Goal: Task Accomplishment & Management: Manage account settings

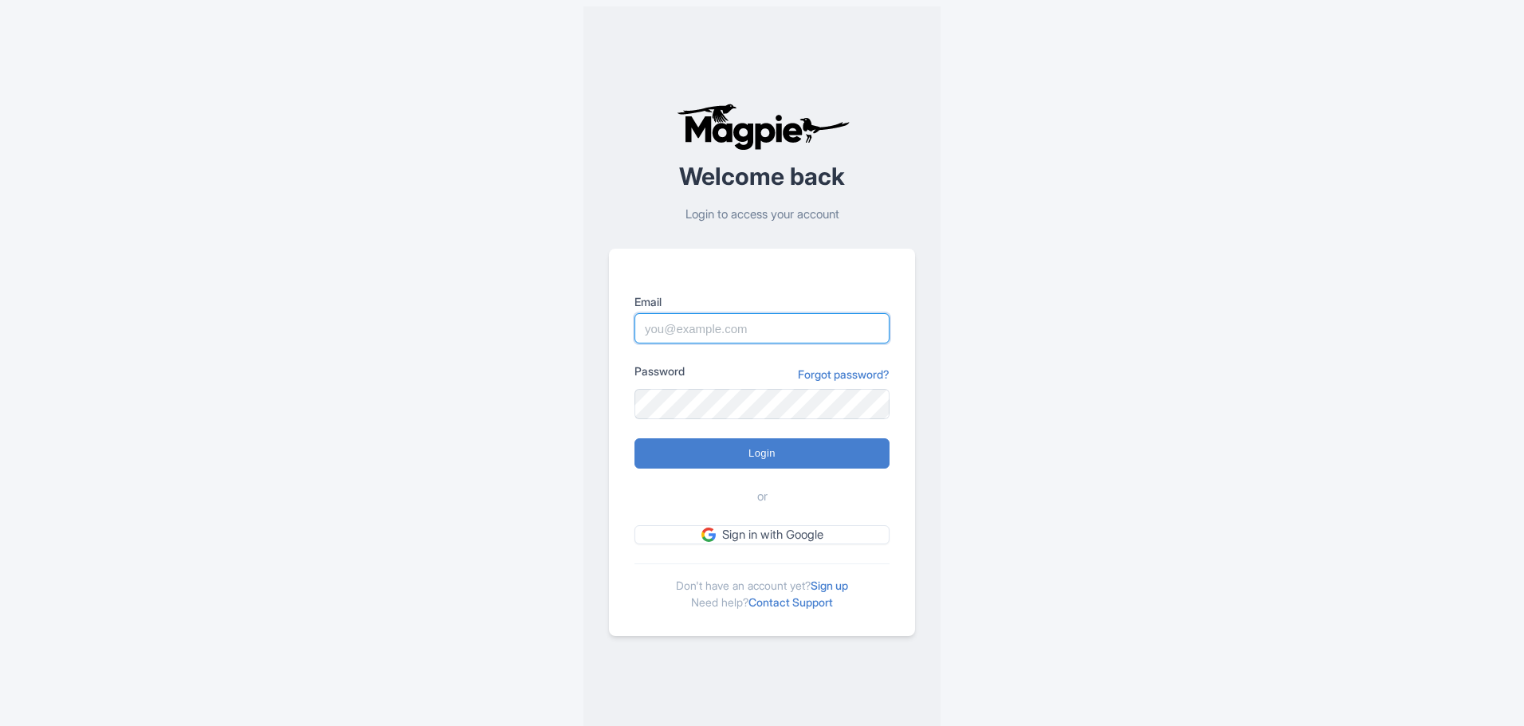
click at [744, 334] on input "Email" at bounding box center [761, 328] width 255 height 30
type input "info@increasewebconversions.com"
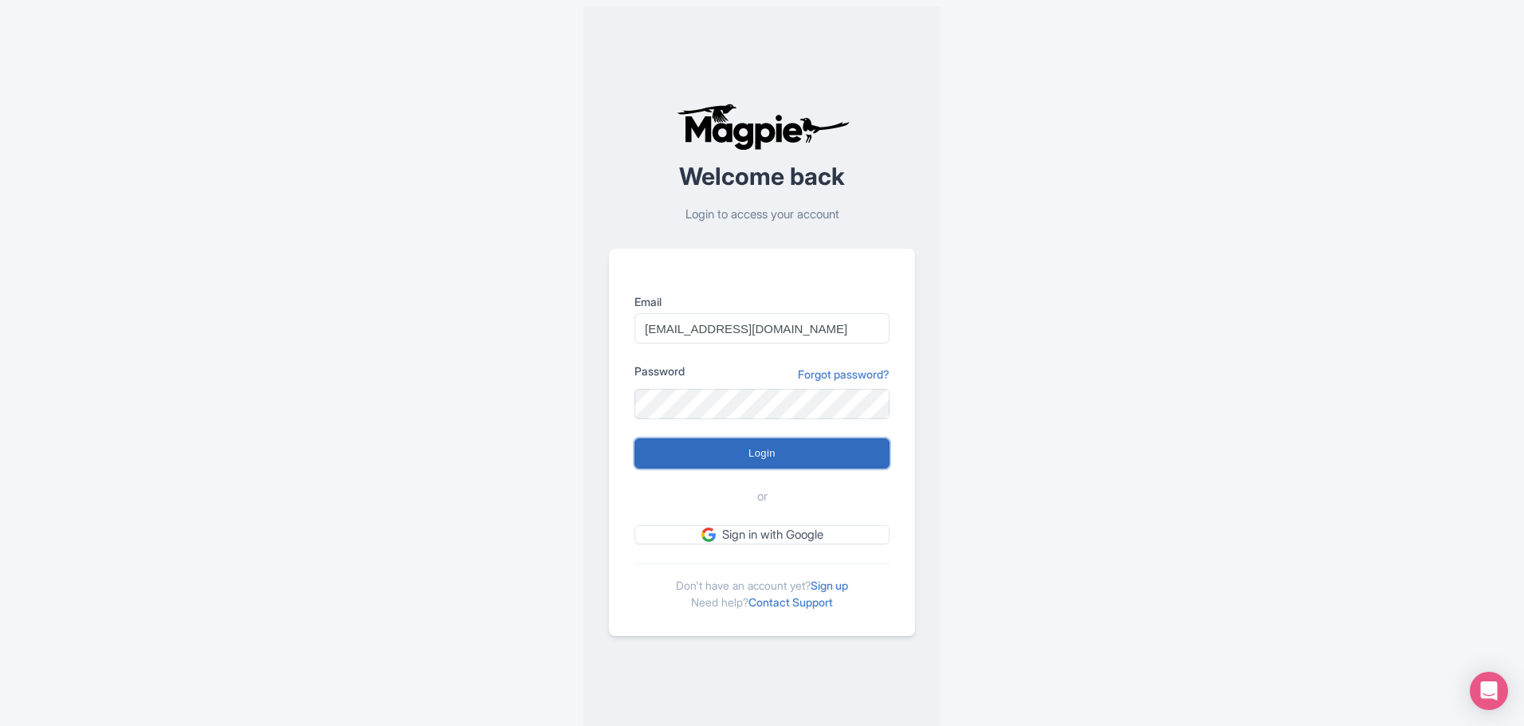
click at [739, 447] on input "Login" at bounding box center [761, 453] width 255 height 30
type input "Logging in..."
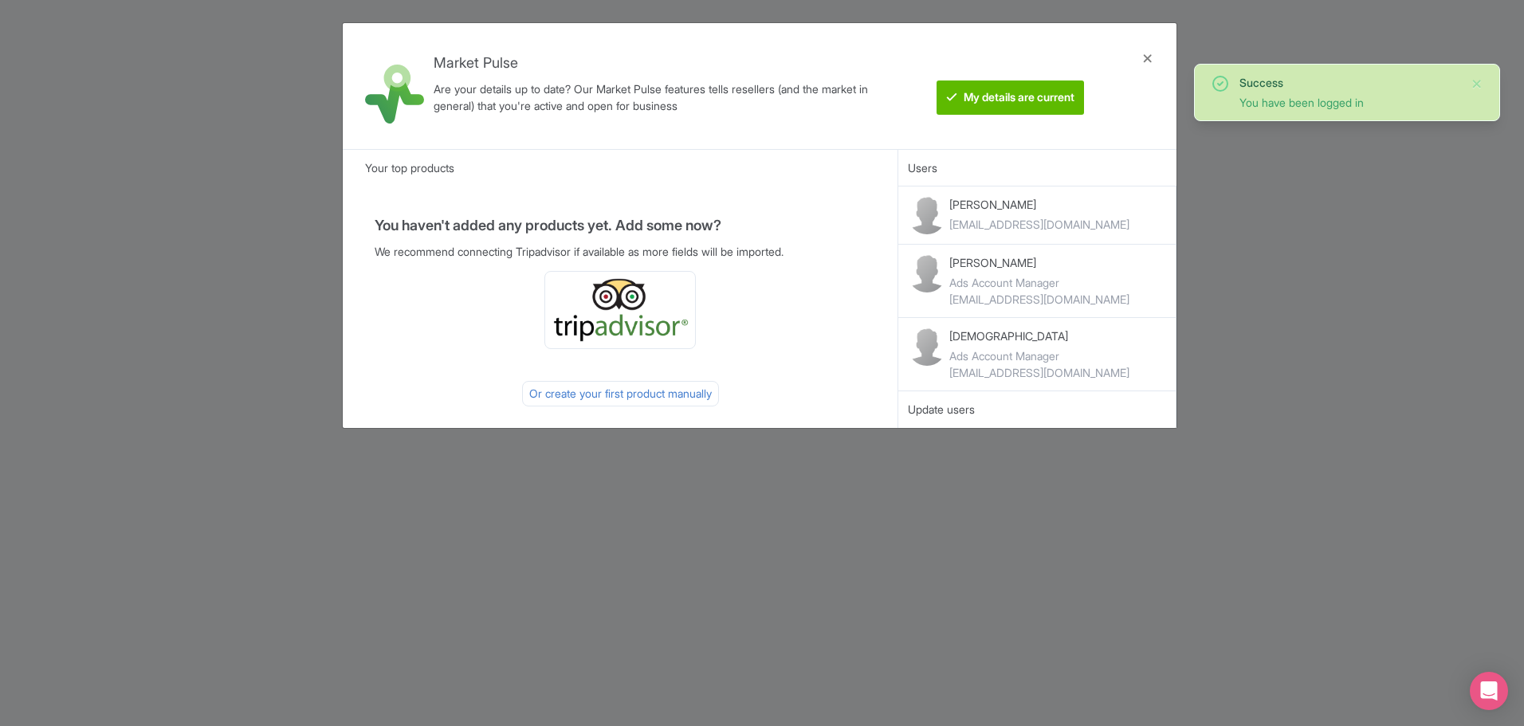
click at [1293, 334] on div "Market Pulse Are your details up to date? Our Market Pulse features tells resel…" at bounding box center [762, 363] width 1524 height 726
click at [1149, 64] on div at bounding box center [1147, 86] width 38 height 100
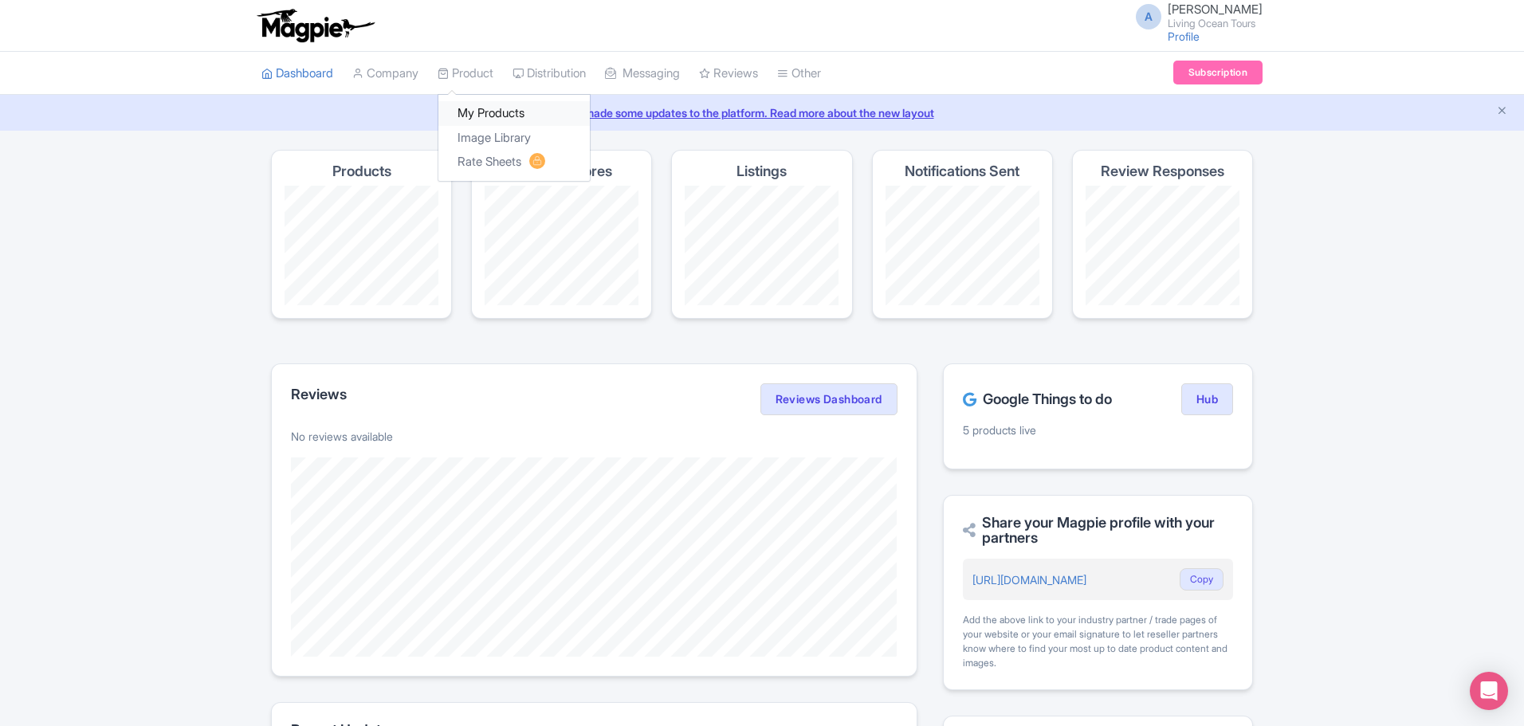
click at [473, 113] on link "My Products" at bounding box center [513, 113] width 151 height 25
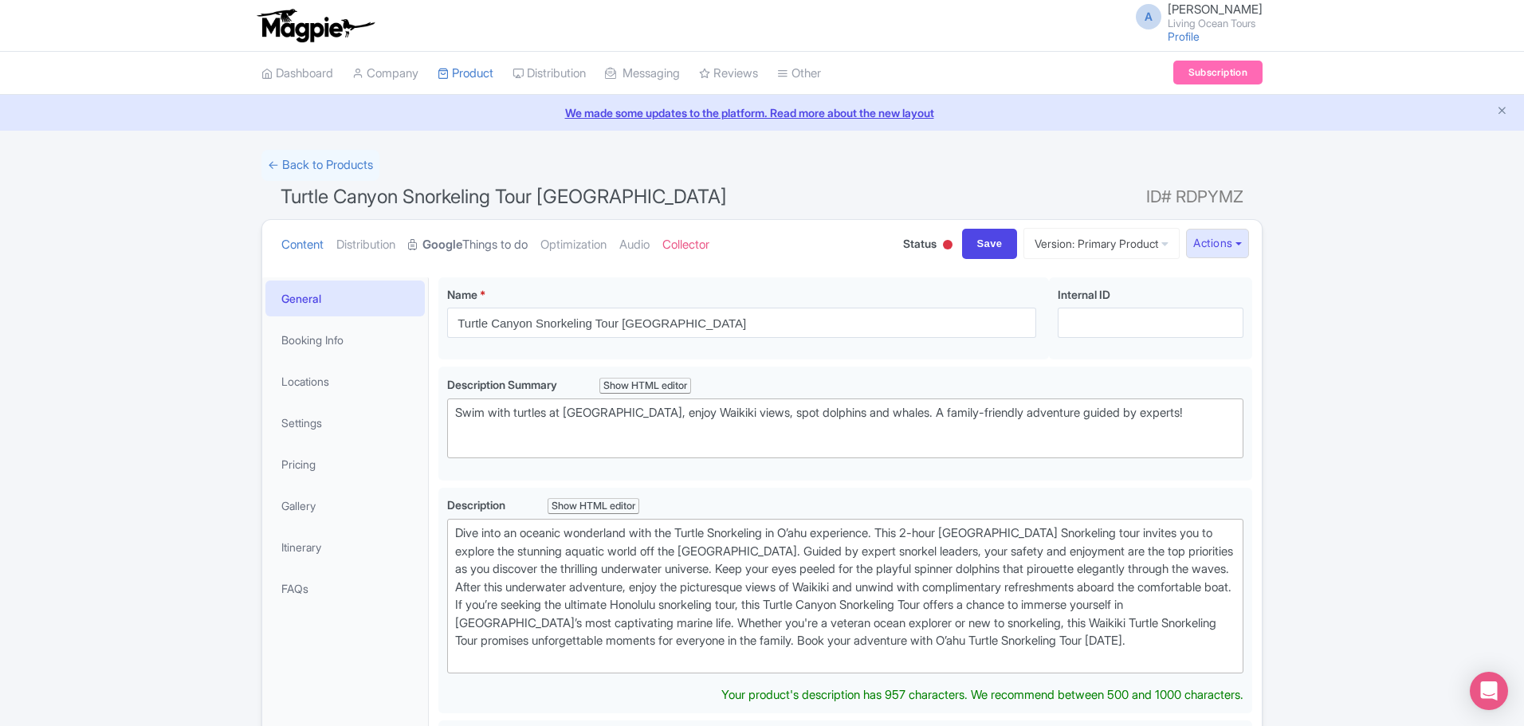
click at [511, 245] on link "Google Things to do" at bounding box center [468, 245] width 120 height 50
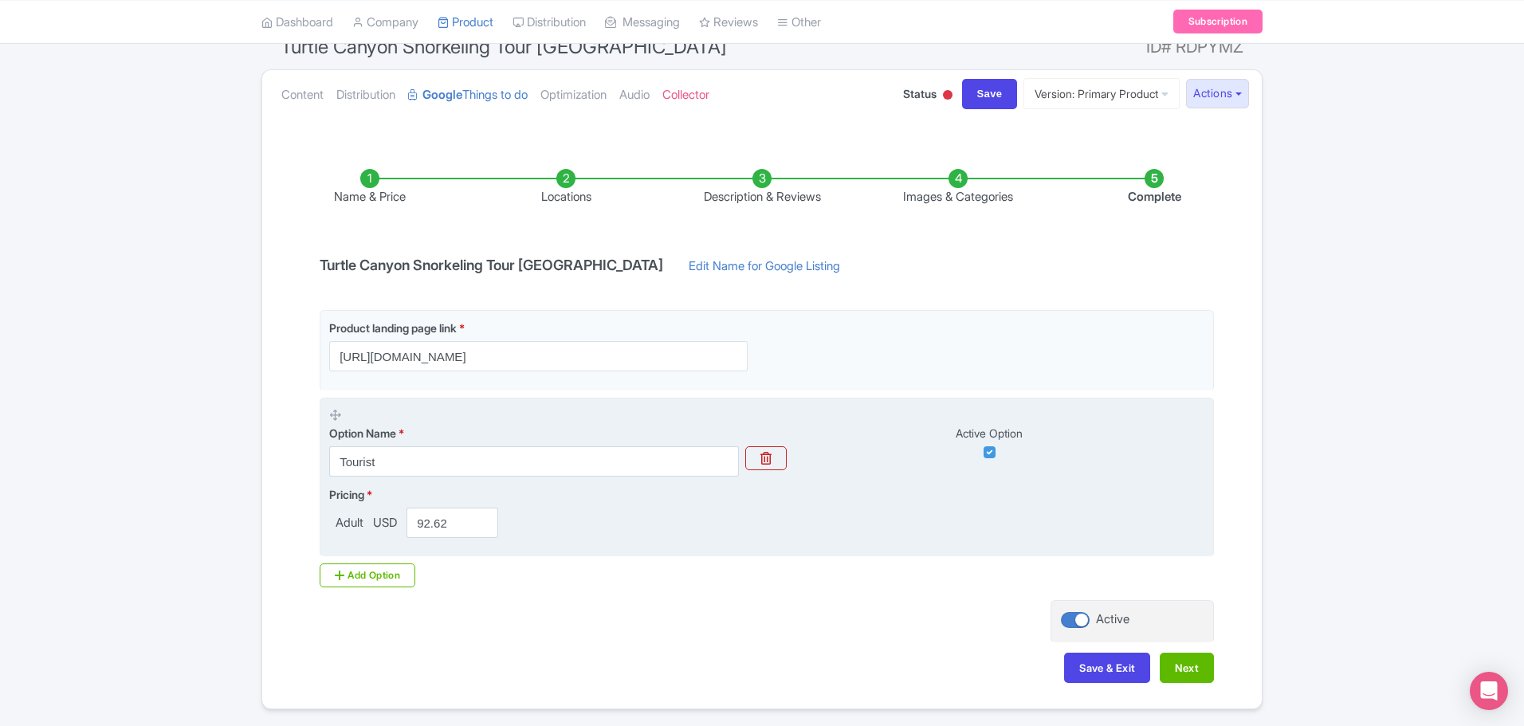
scroll to position [122, 0]
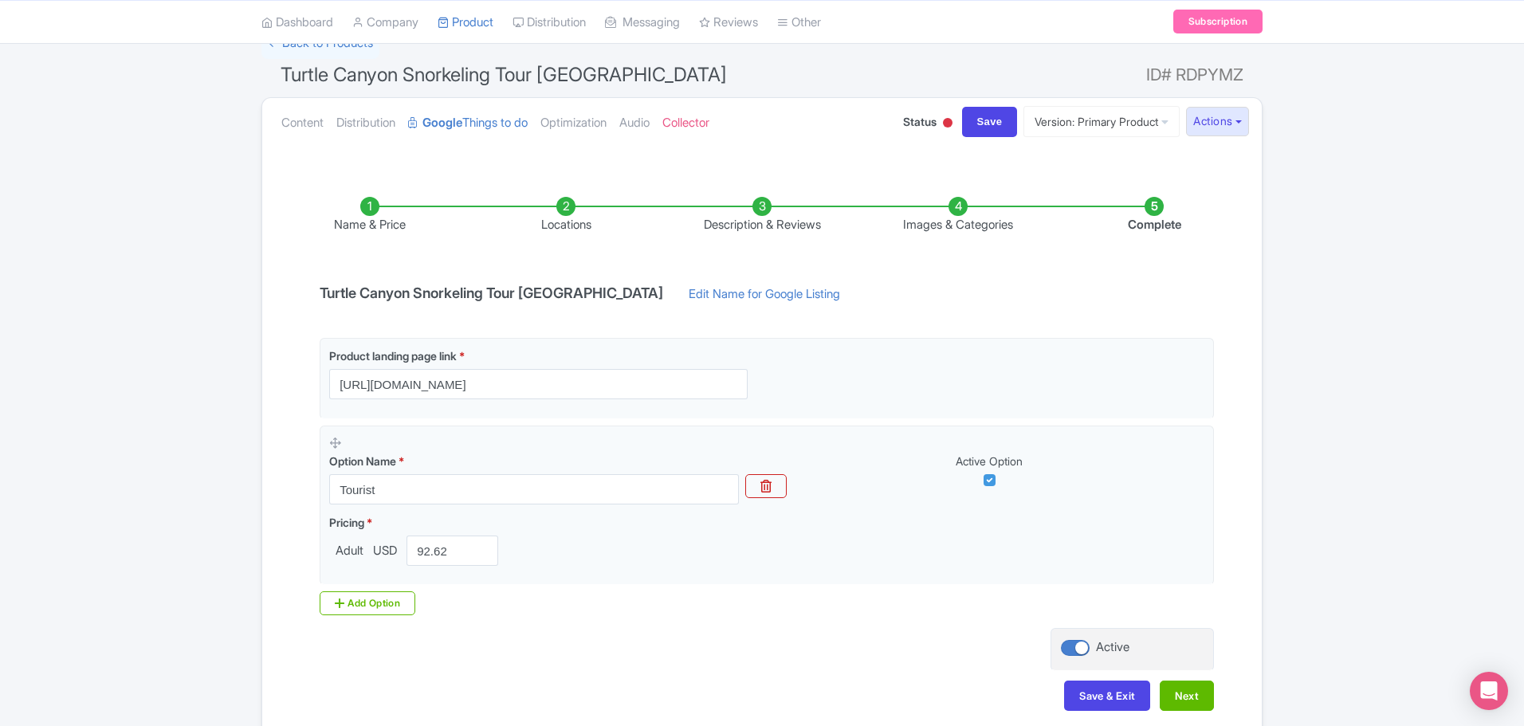
click at [761, 213] on li "Description & Reviews" at bounding box center [762, 215] width 196 height 37
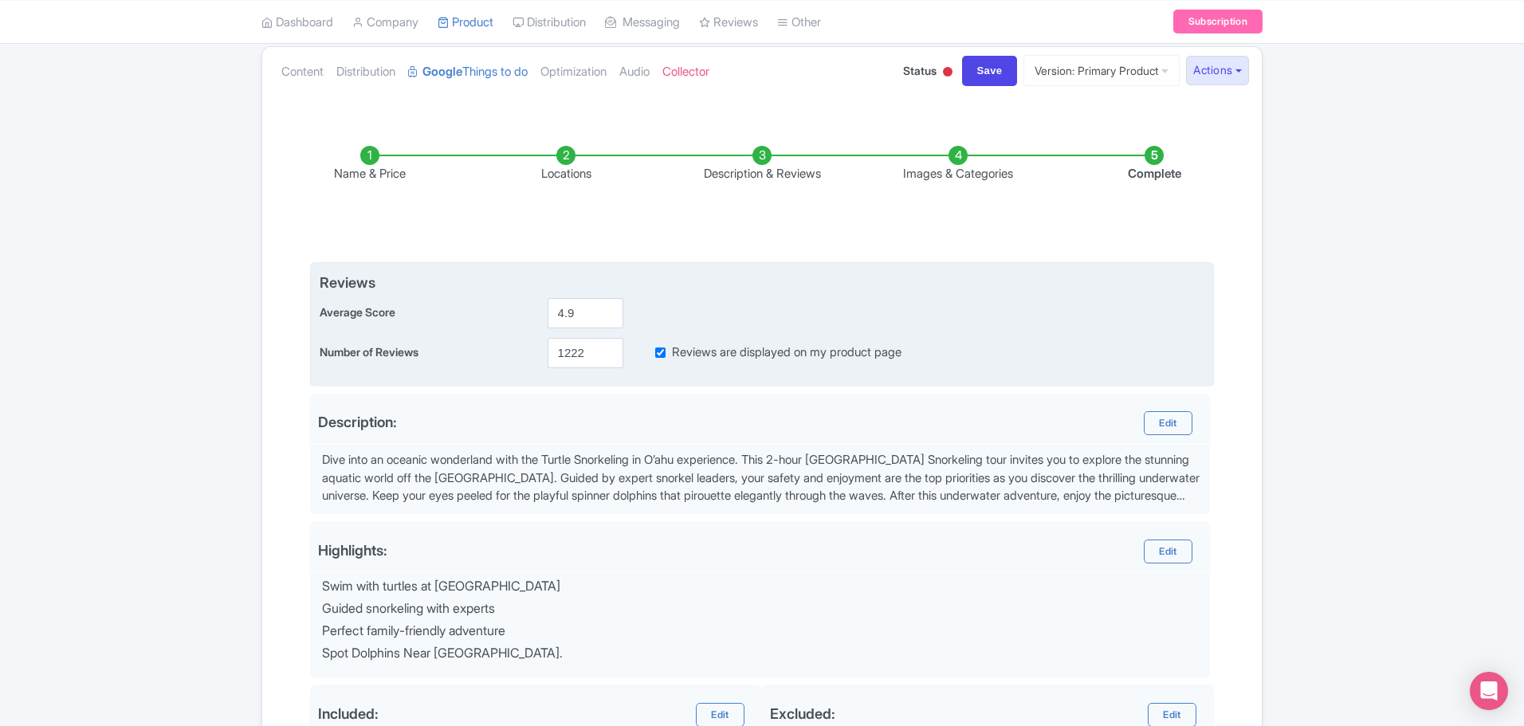
scroll to position [202, 0]
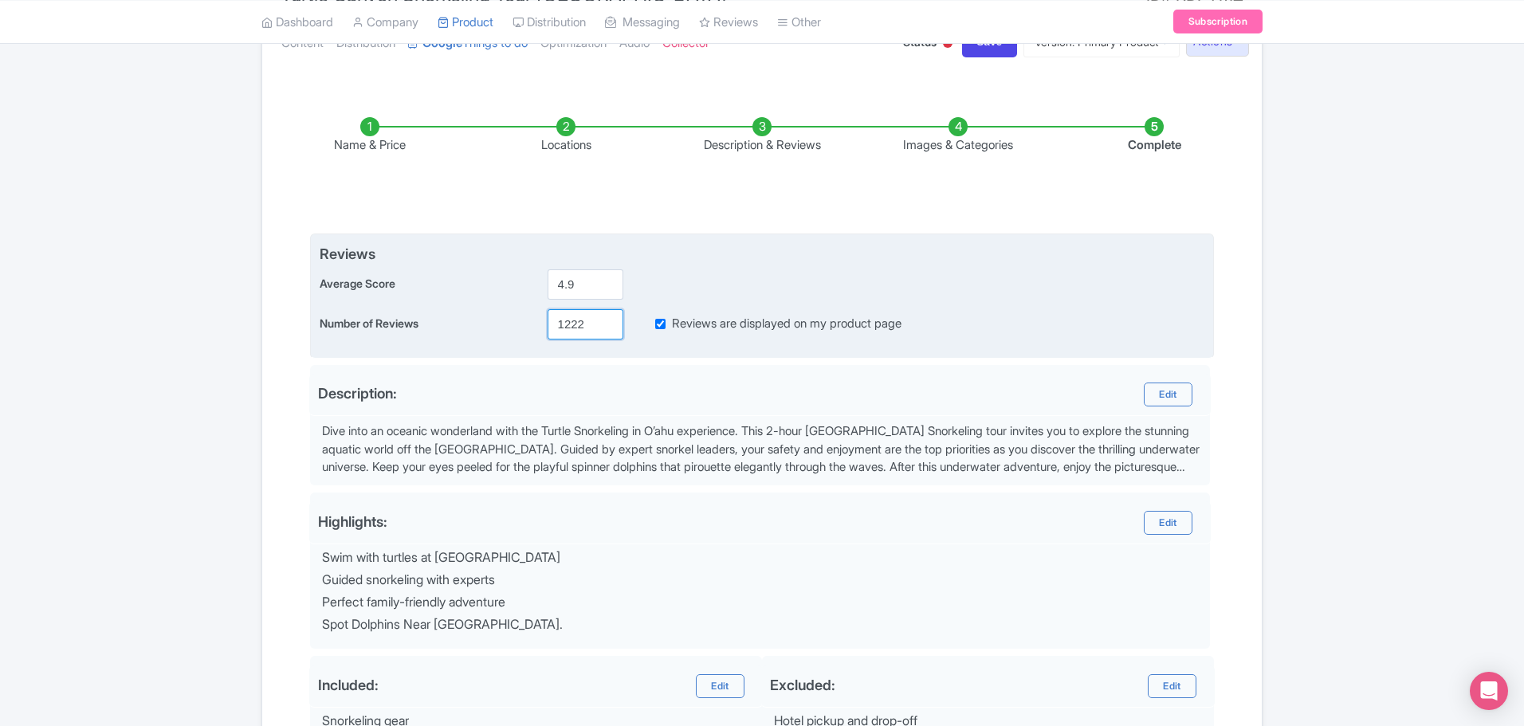
click at [575, 328] on input "1222" at bounding box center [585, 324] width 76 height 30
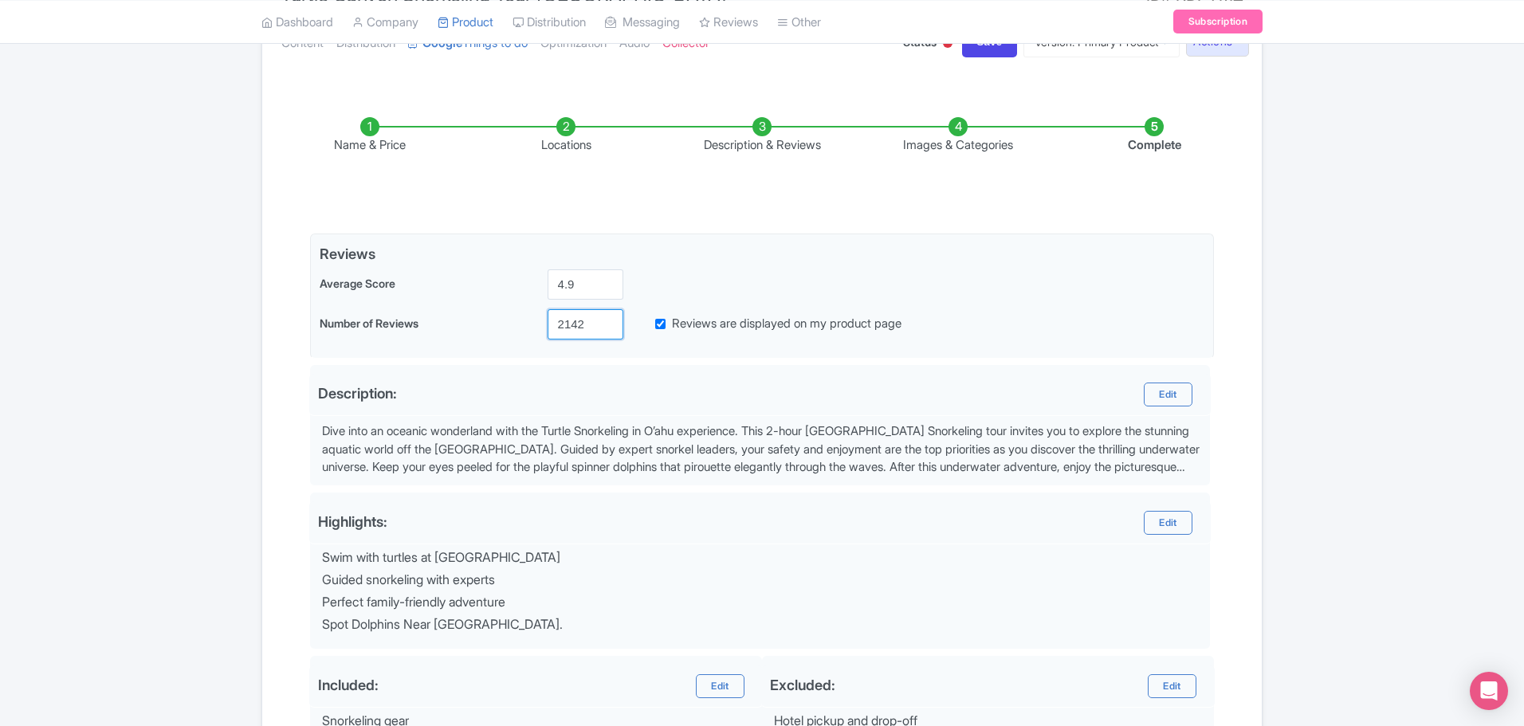
type input "2142"
click at [214, 366] on div "← Back to Products Turtle Canyon Snorkeling Tour Honolulu ID# RDPYMZ Content Di…" at bounding box center [762, 427] width 1524 height 958
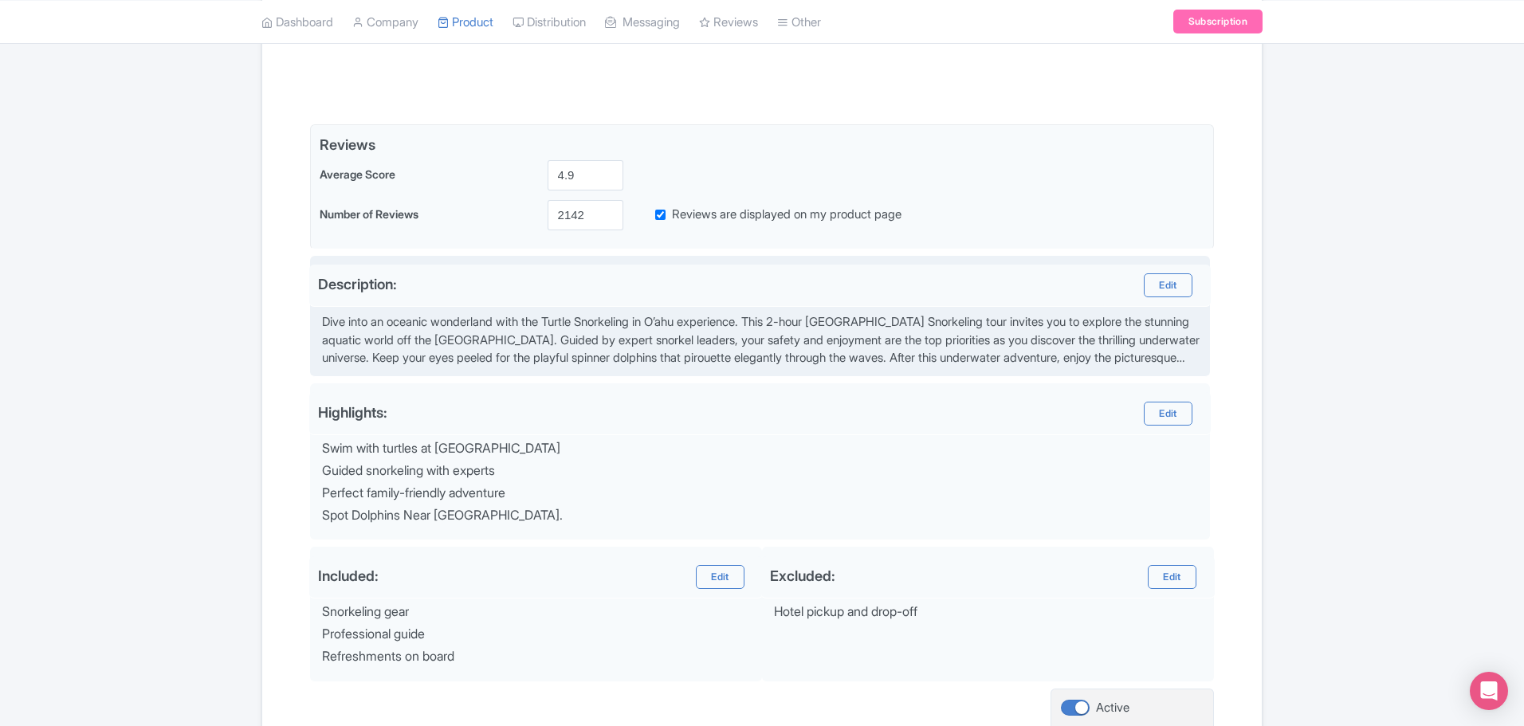
scroll to position [450, 0]
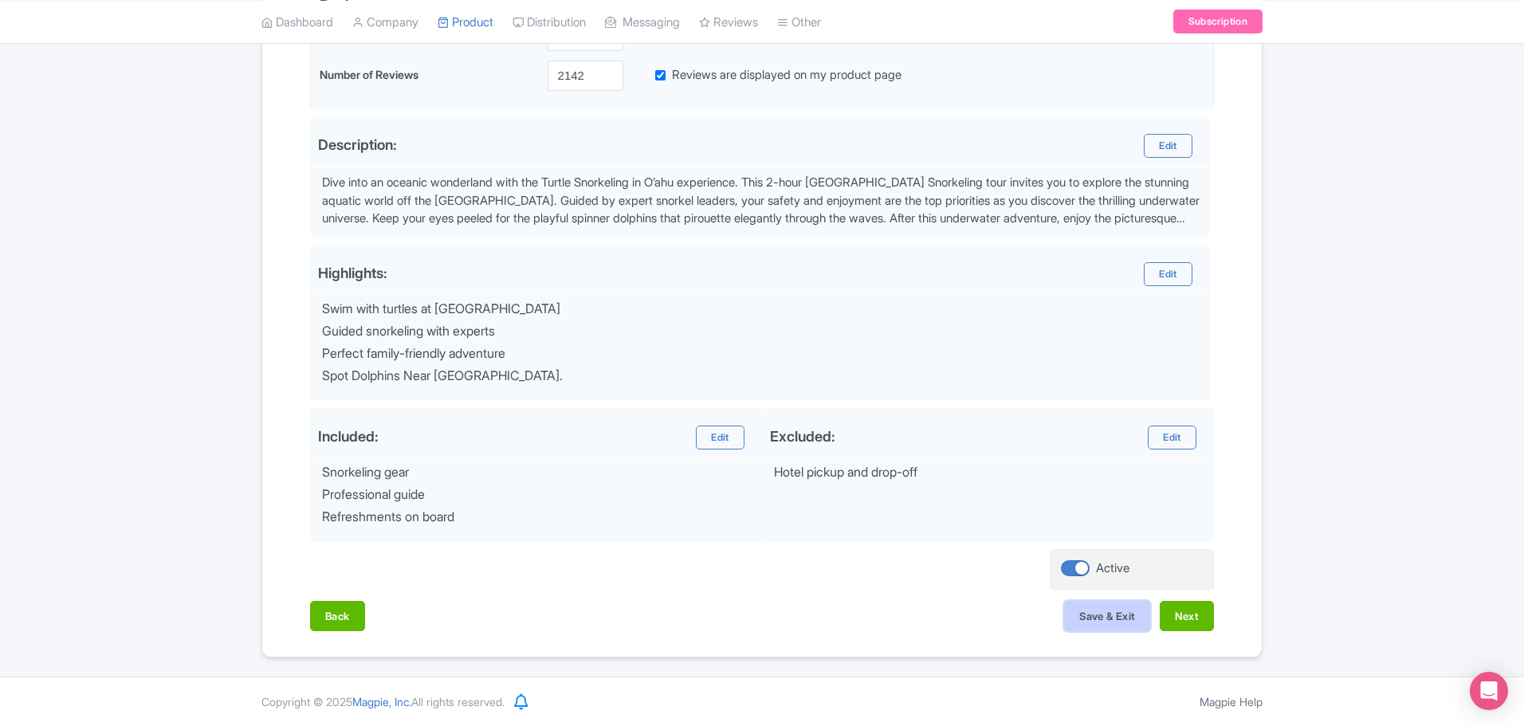
click at [1118, 626] on button "Save & Exit" at bounding box center [1107, 616] width 86 height 30
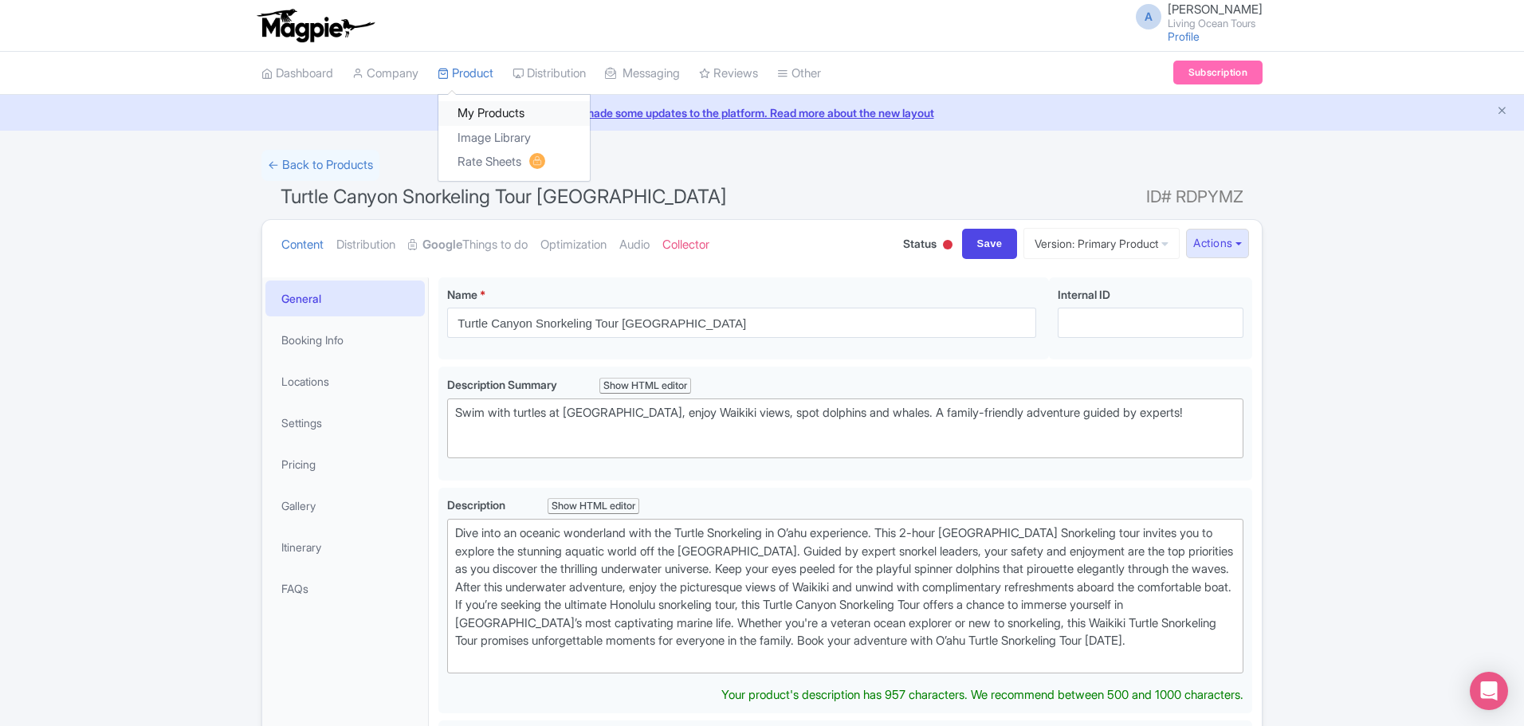
click at [490, 114] on link "My Products" at bounding box center [513, 113] width 151 height 25
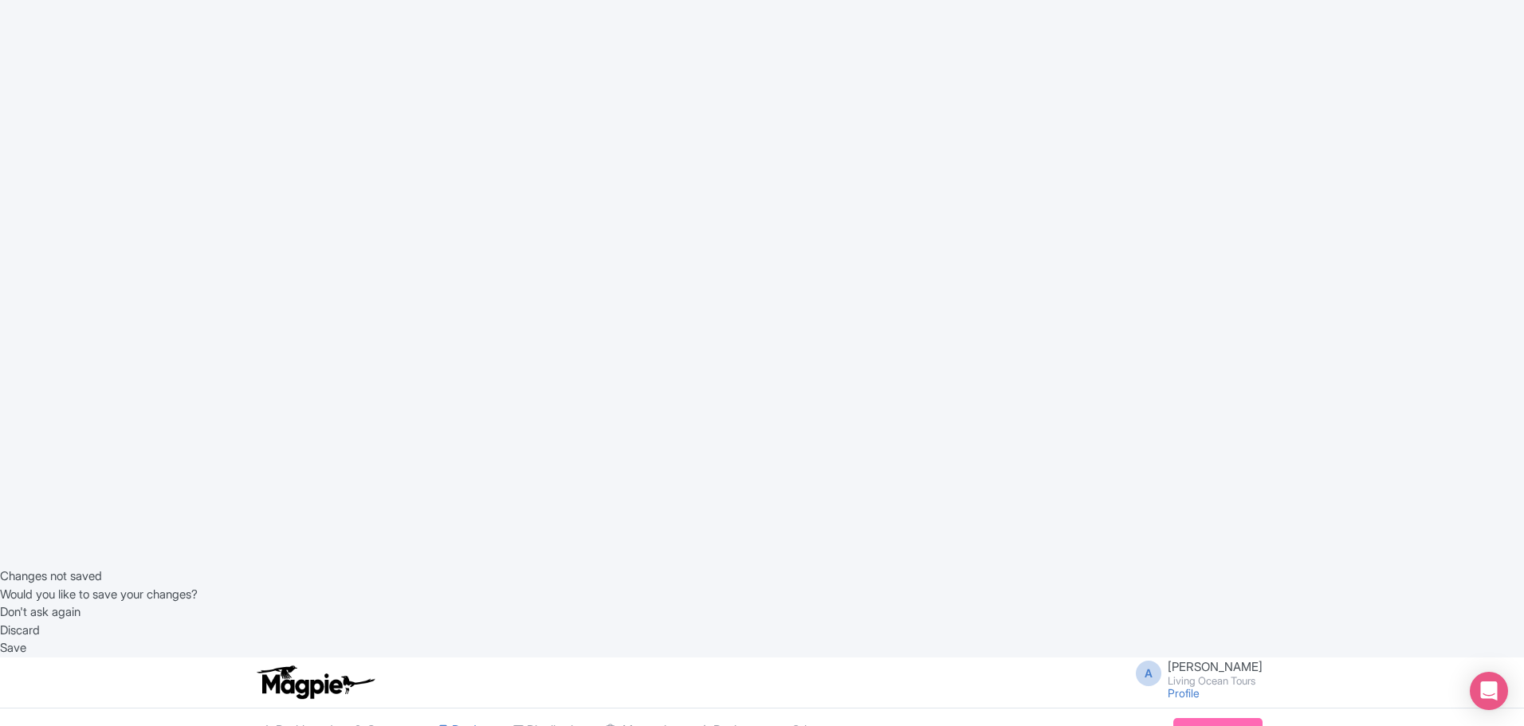
scroll to position [159, 0]
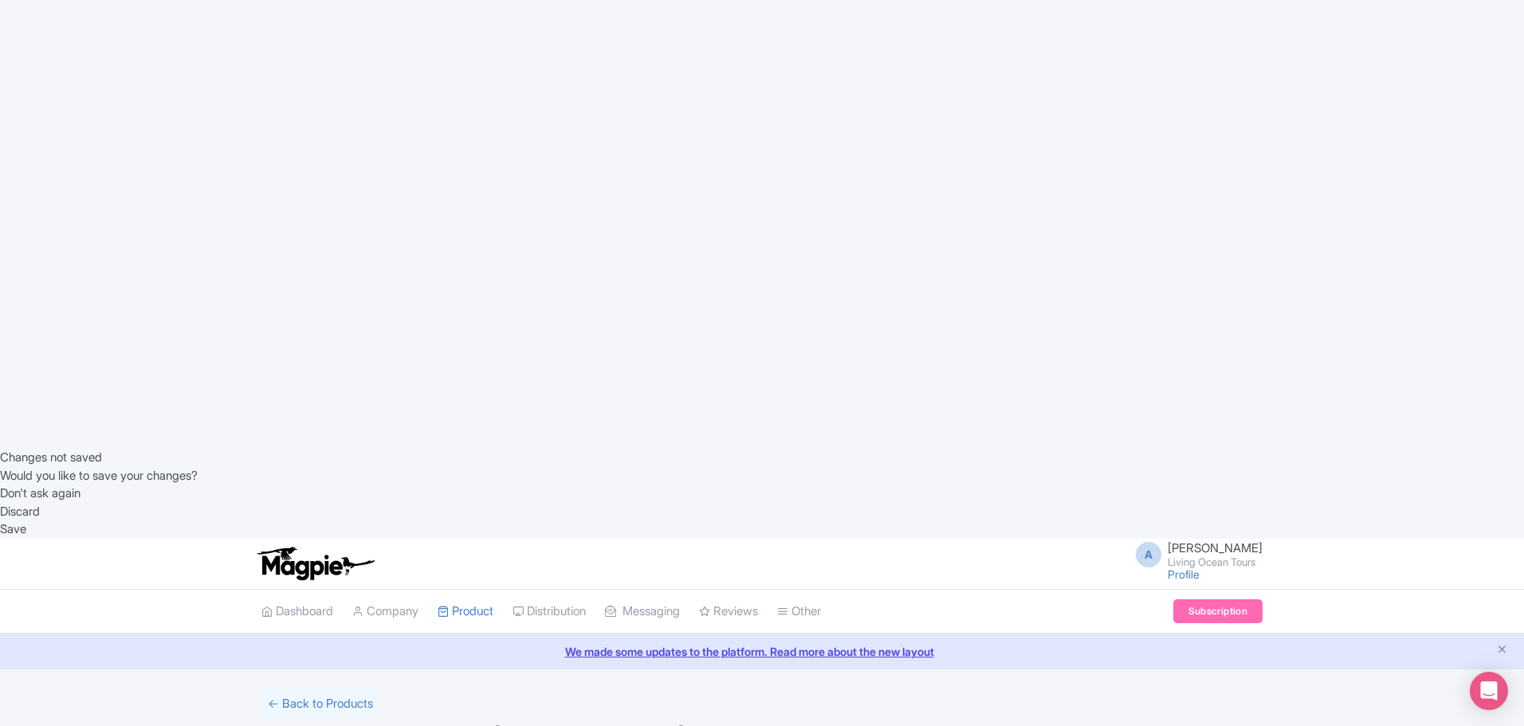
scroll to position [450, 0]
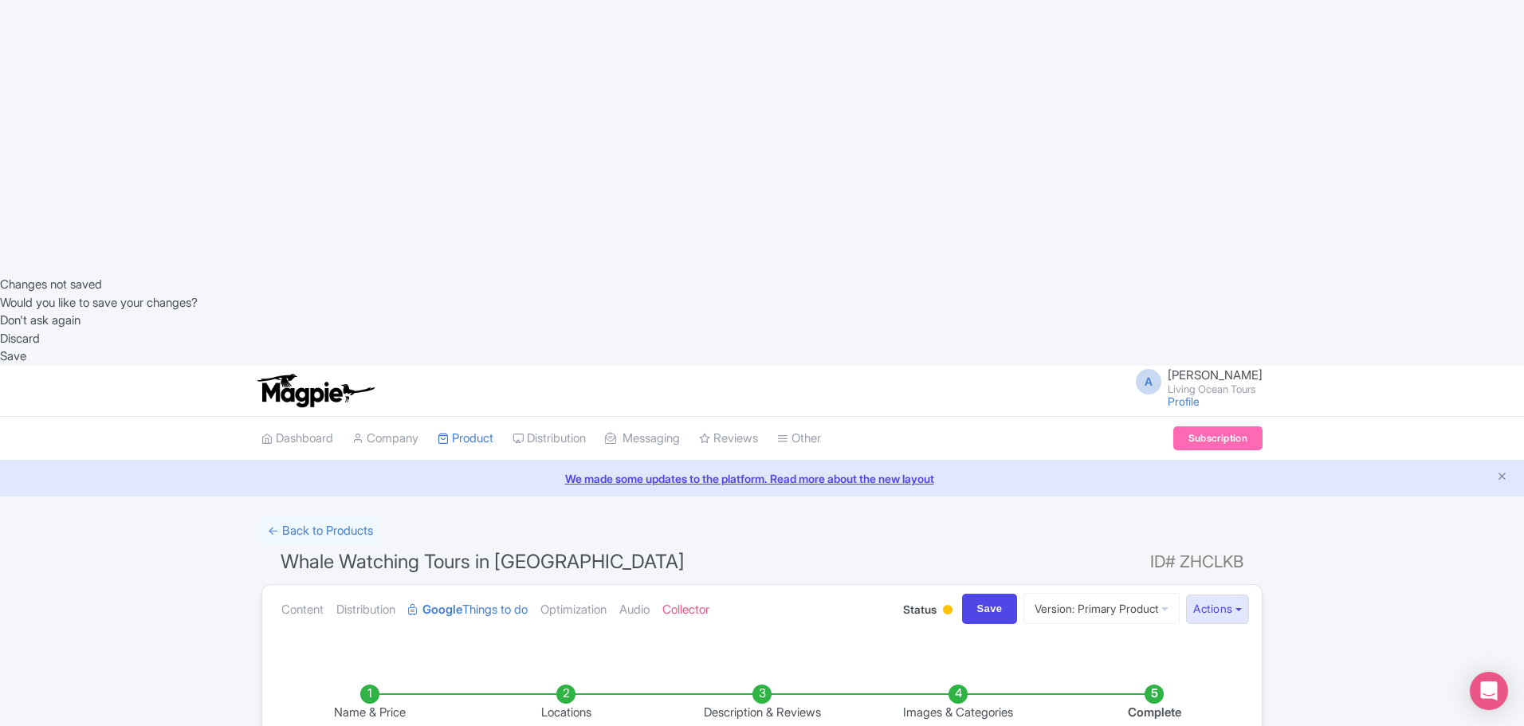
type input "2142"
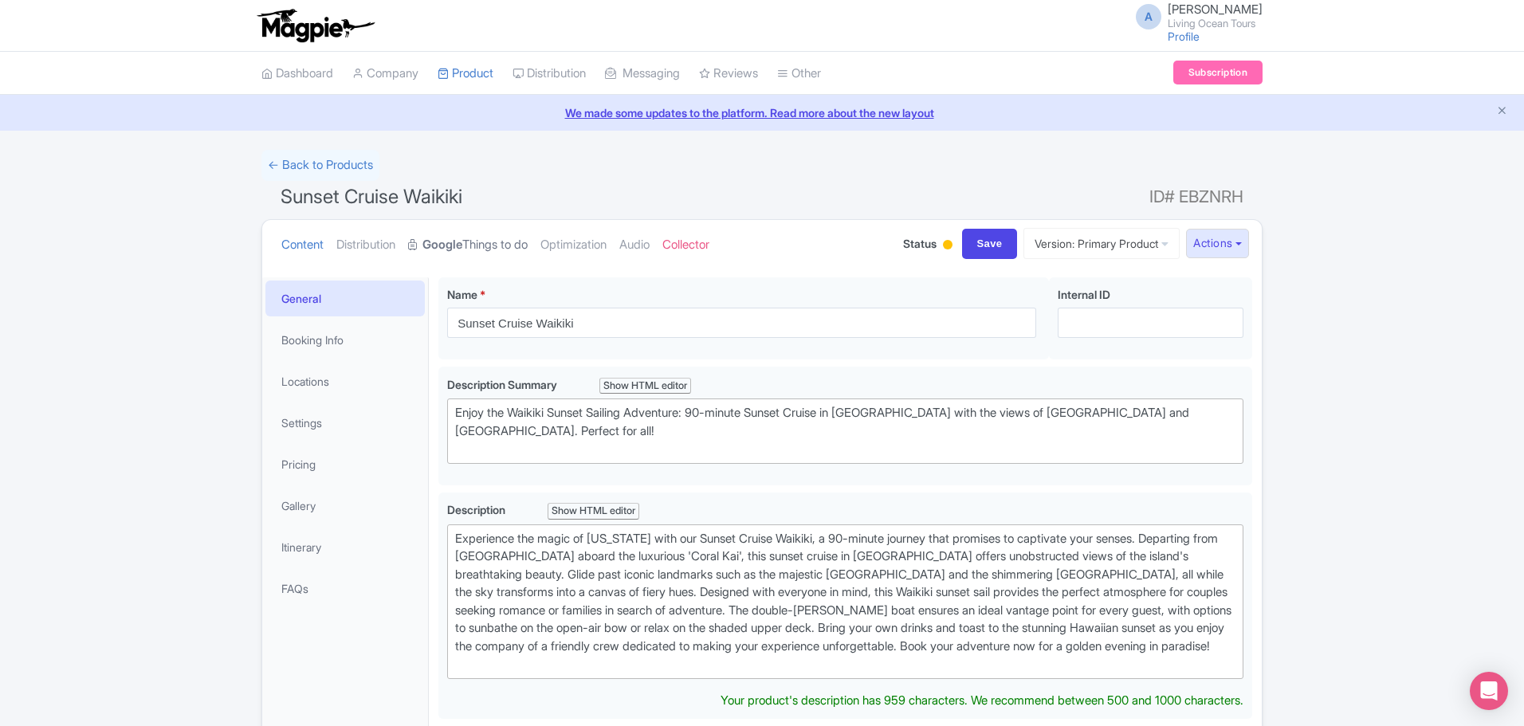
click at [489, 253] on link "Google Things to do" at bounding box center [468, 245] width 120 height 50
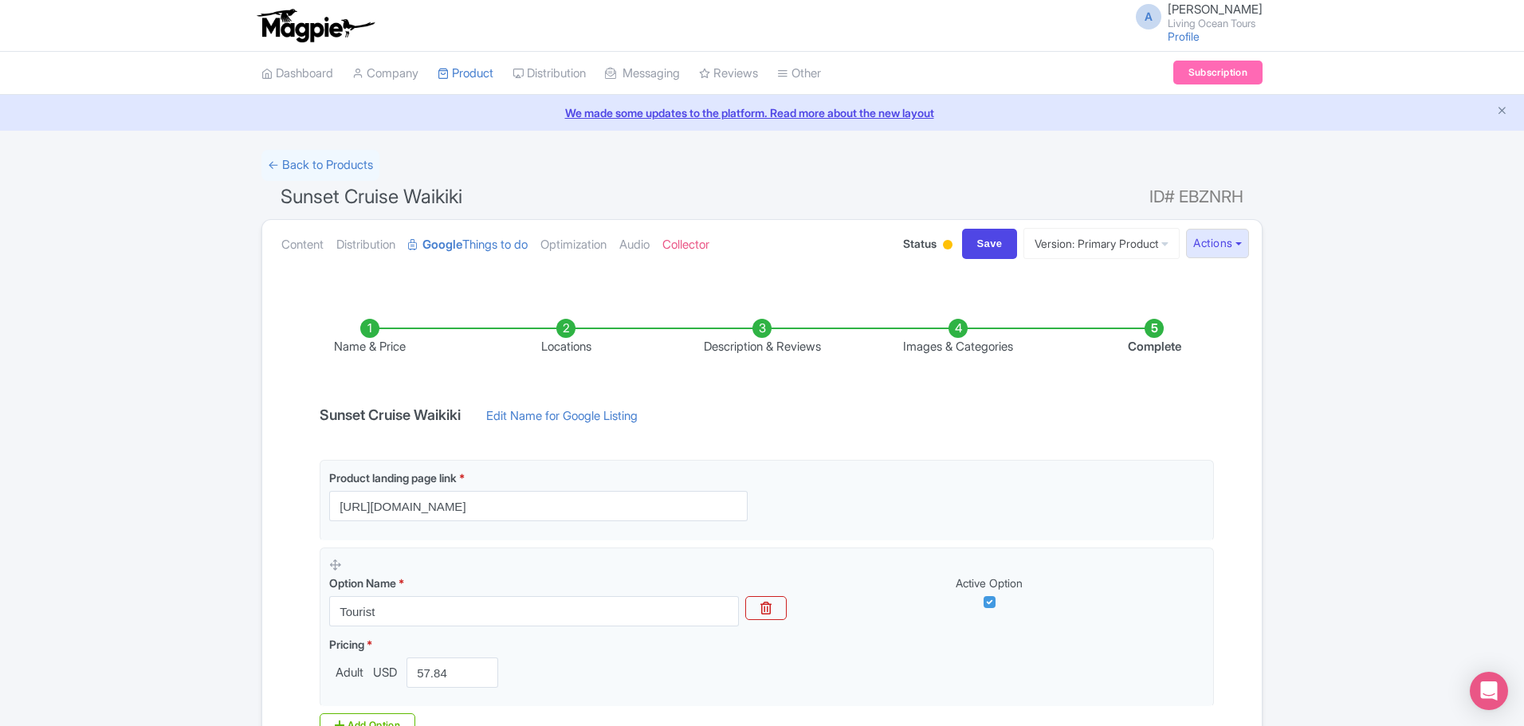
click at [767, 336] on li "Description & Reviews" at bounding box center [762, 337] width 196 height 37
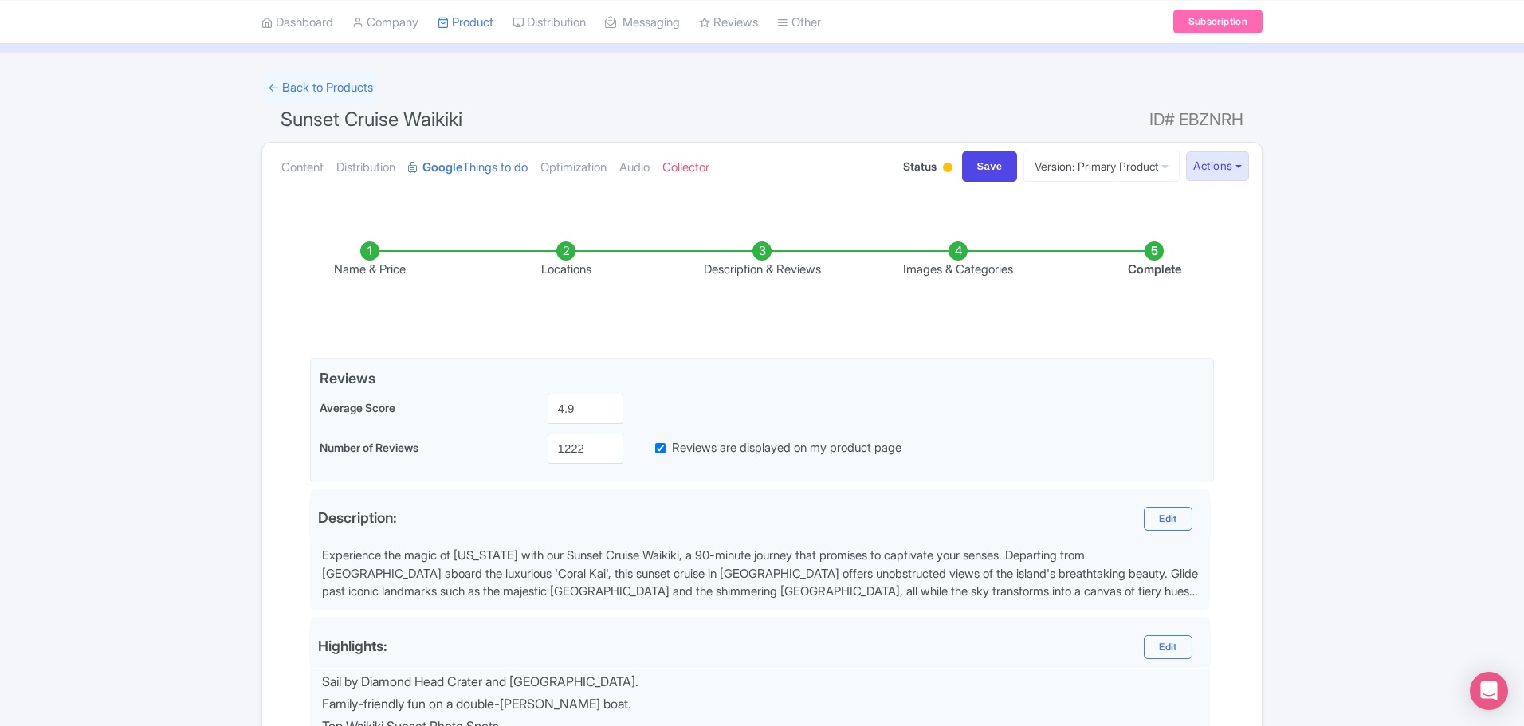
scroll to position [159, 0]
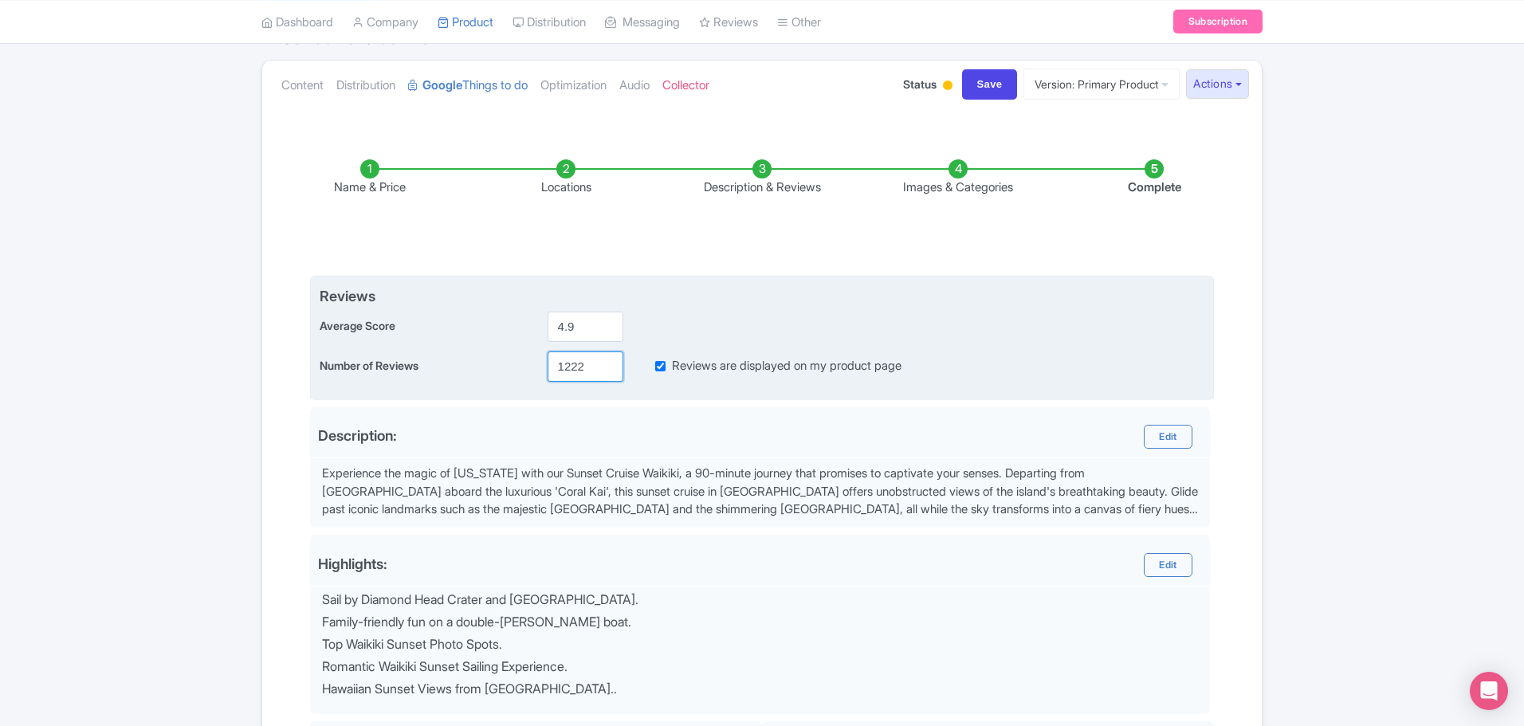
click at [572, 364] on input "1222" at bounding box center [585, 366] width 76 height 30
paste input "214"
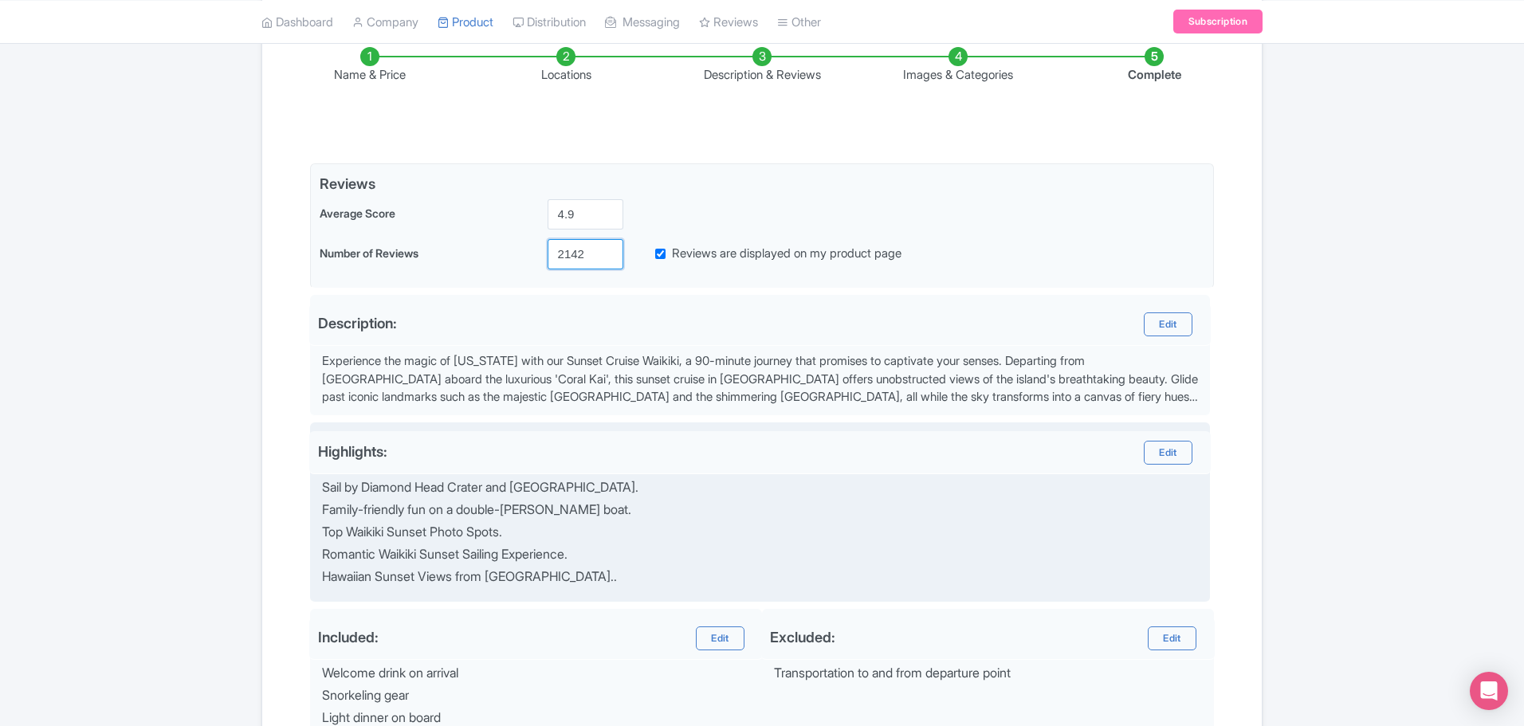
scroll to position [473, 0]
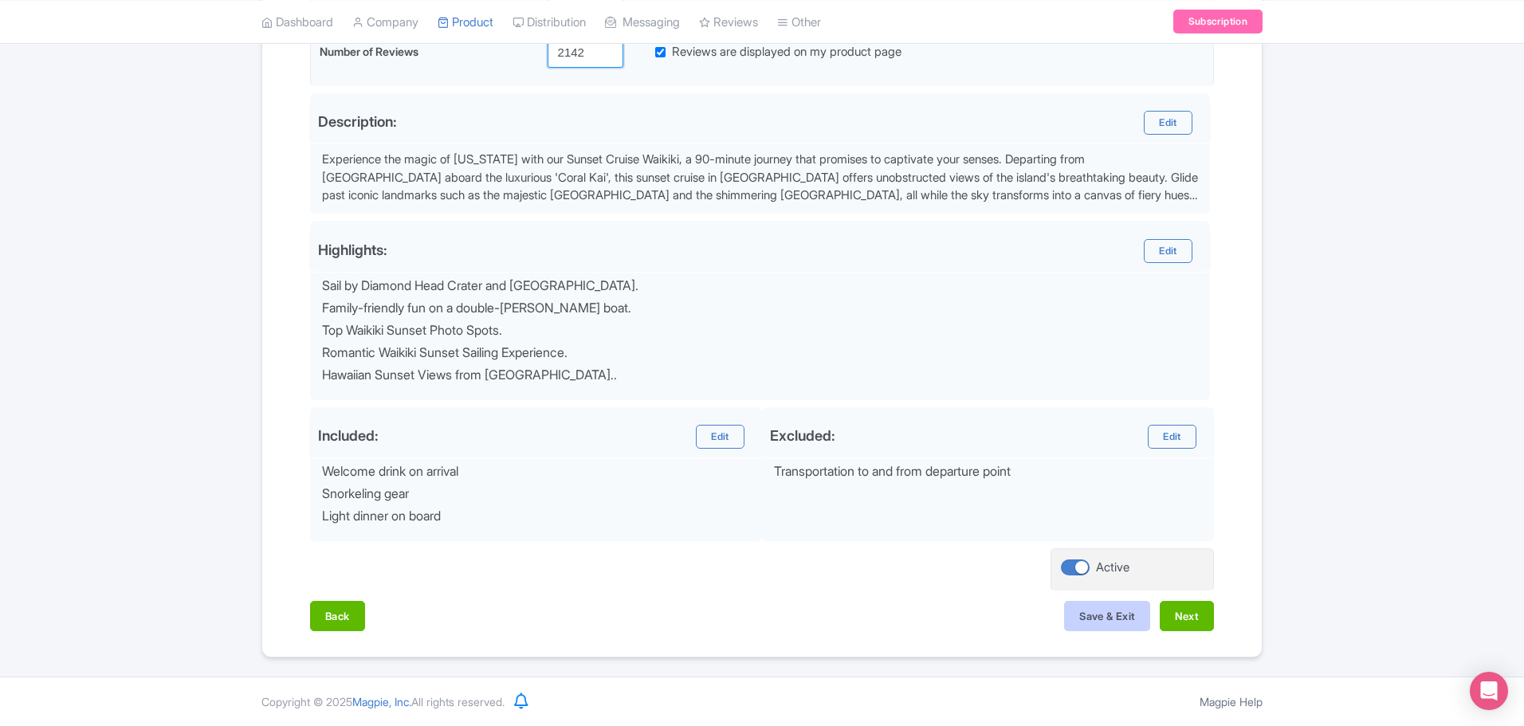
type input "2142"
click at [1098, 623] on button "Save & Exit" at bounding box center [1107, 616] width 86 height 30
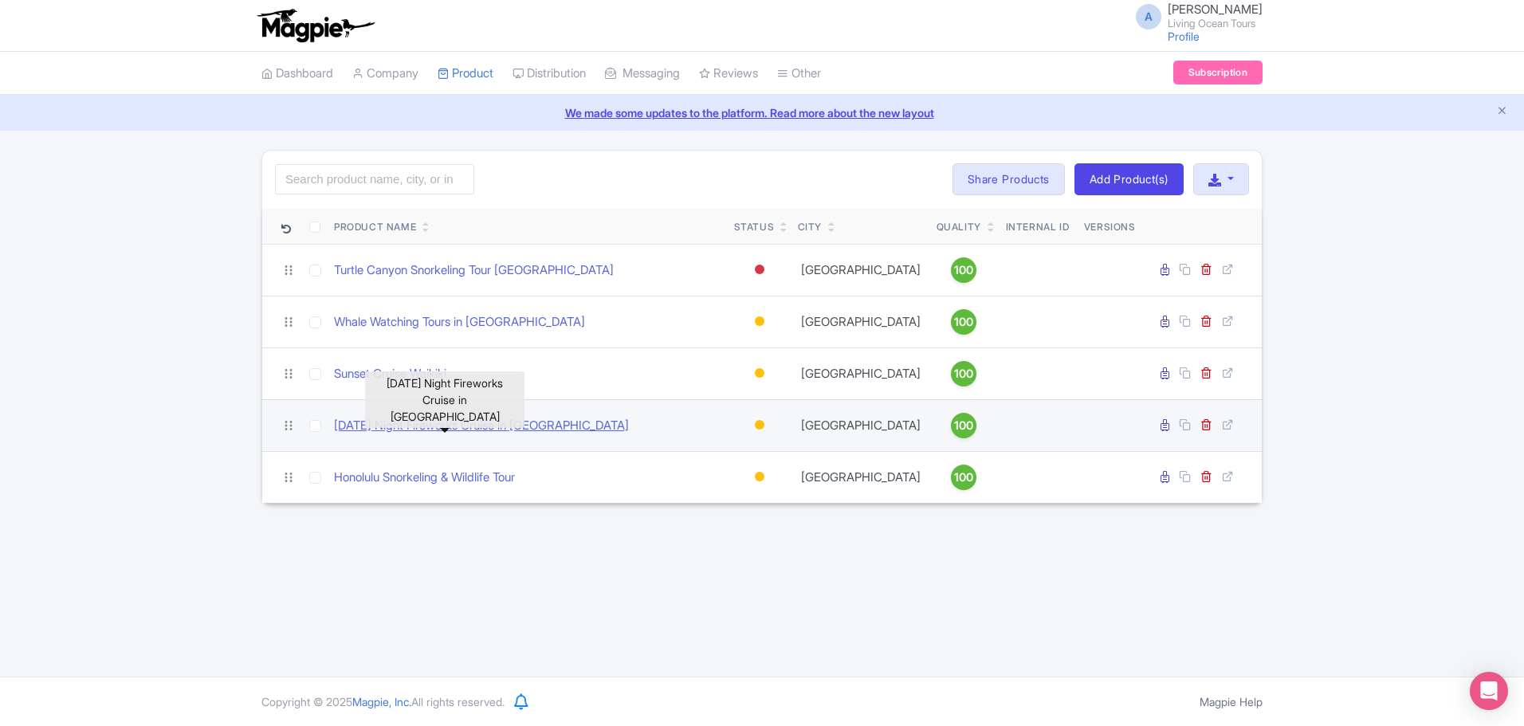
click at [445, 420] on link "[DATE] Night Fireworks Cruise in [GEOGRAPHIC_DATA]" at bounding box center [481, 426] width 295 height 18
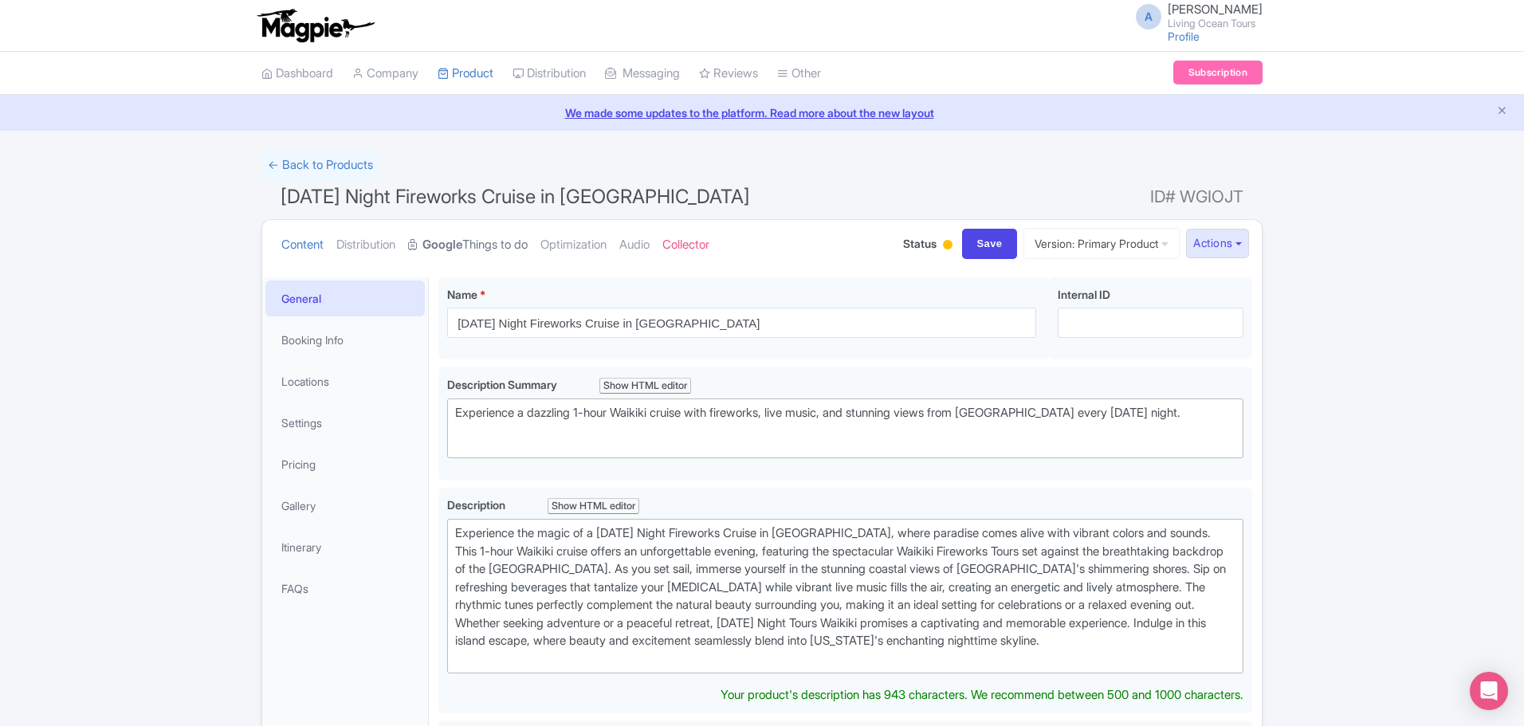
click at [501, 242] on link "Google Things to do" at bounding box center [468, 245] width 120 height 50
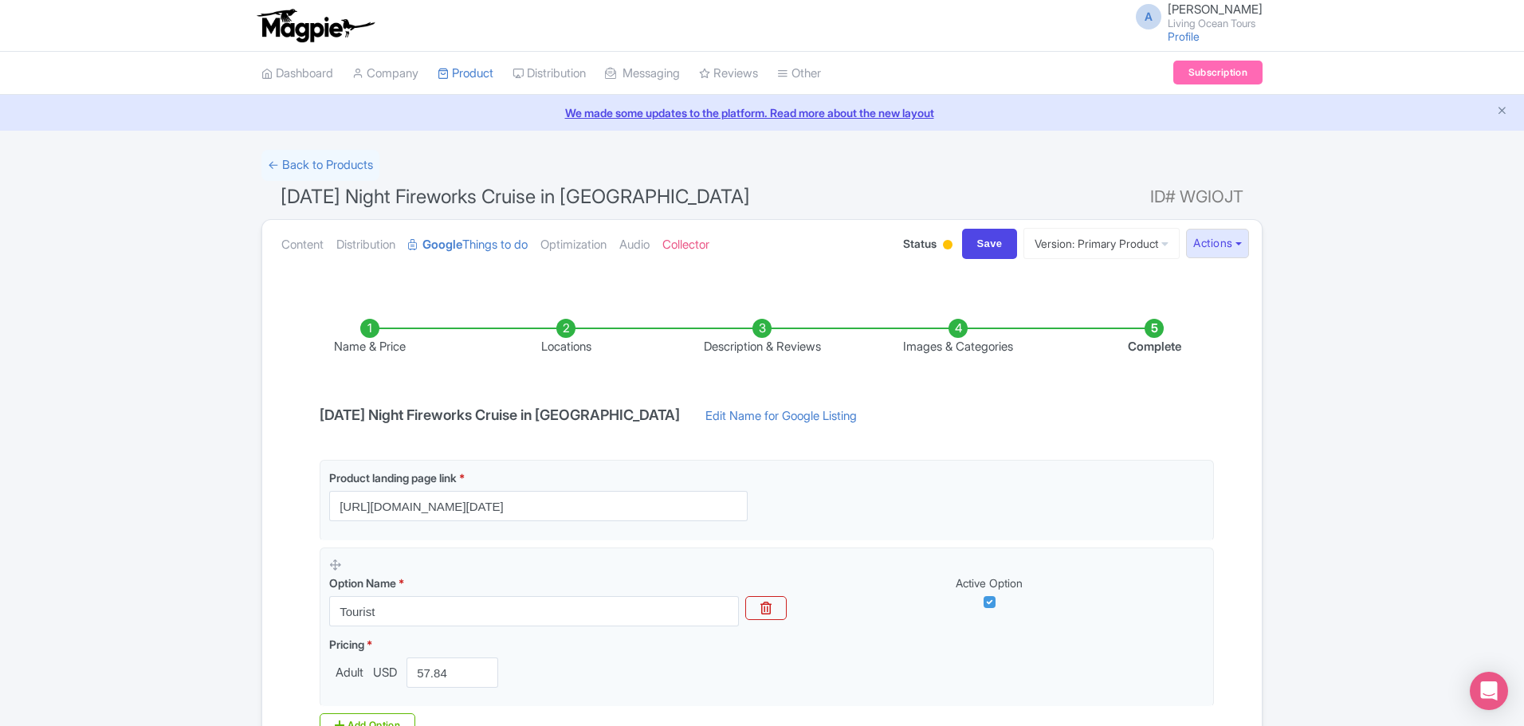
click at [757, 326] on li "Description & Reviews" at bounding box center [762, 337] width 196 height 37
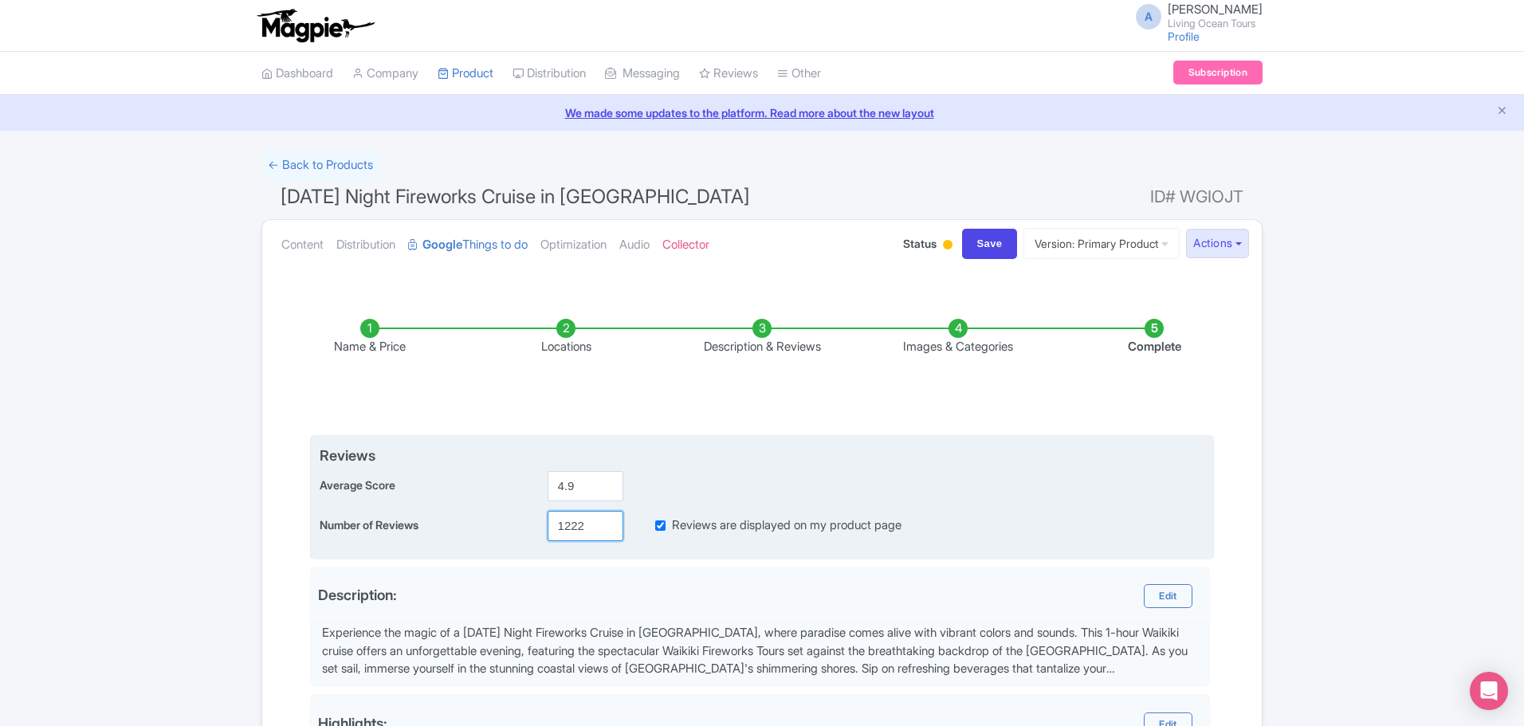
click at [580, 526] on input "1222" at bounding box center [585, 526] width 76 height 30
paste input "214"
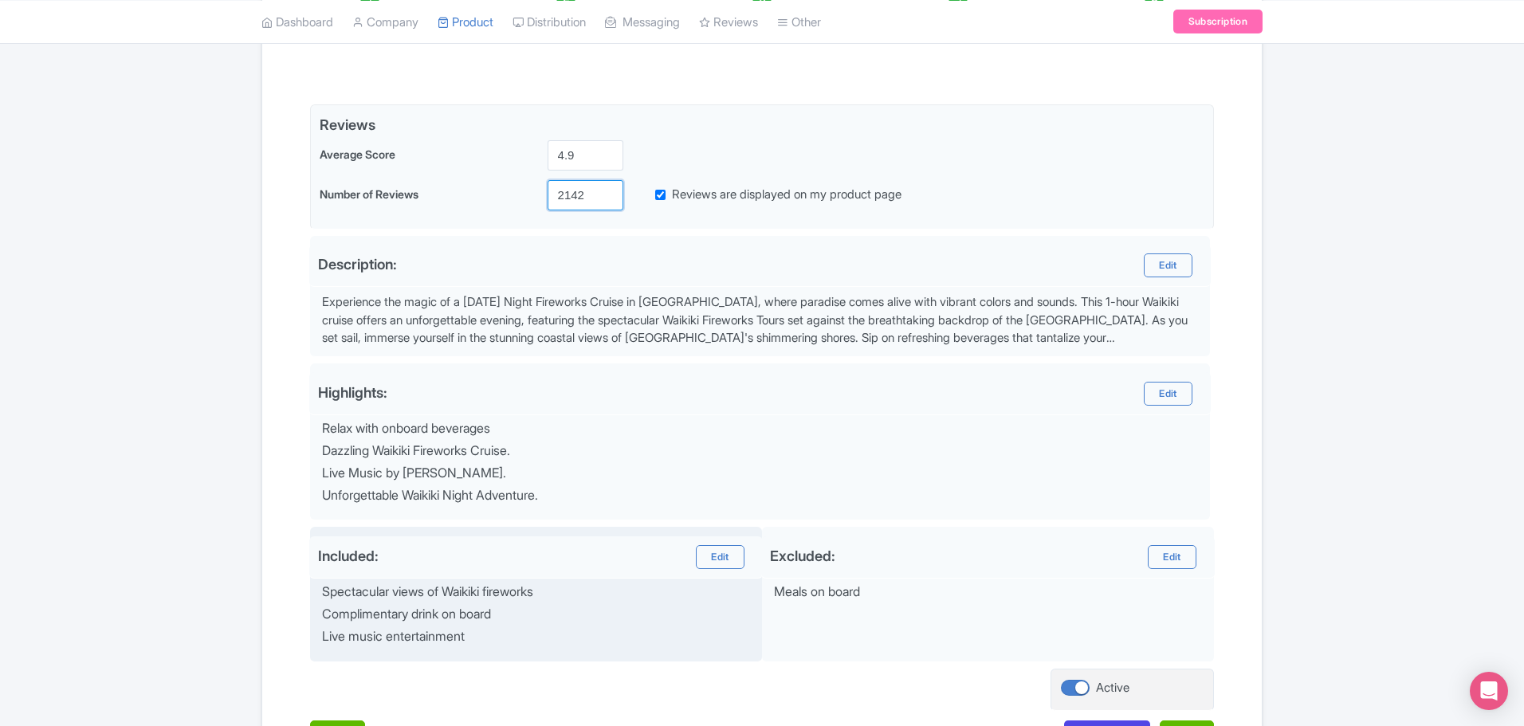
scroll to position [450, 0]
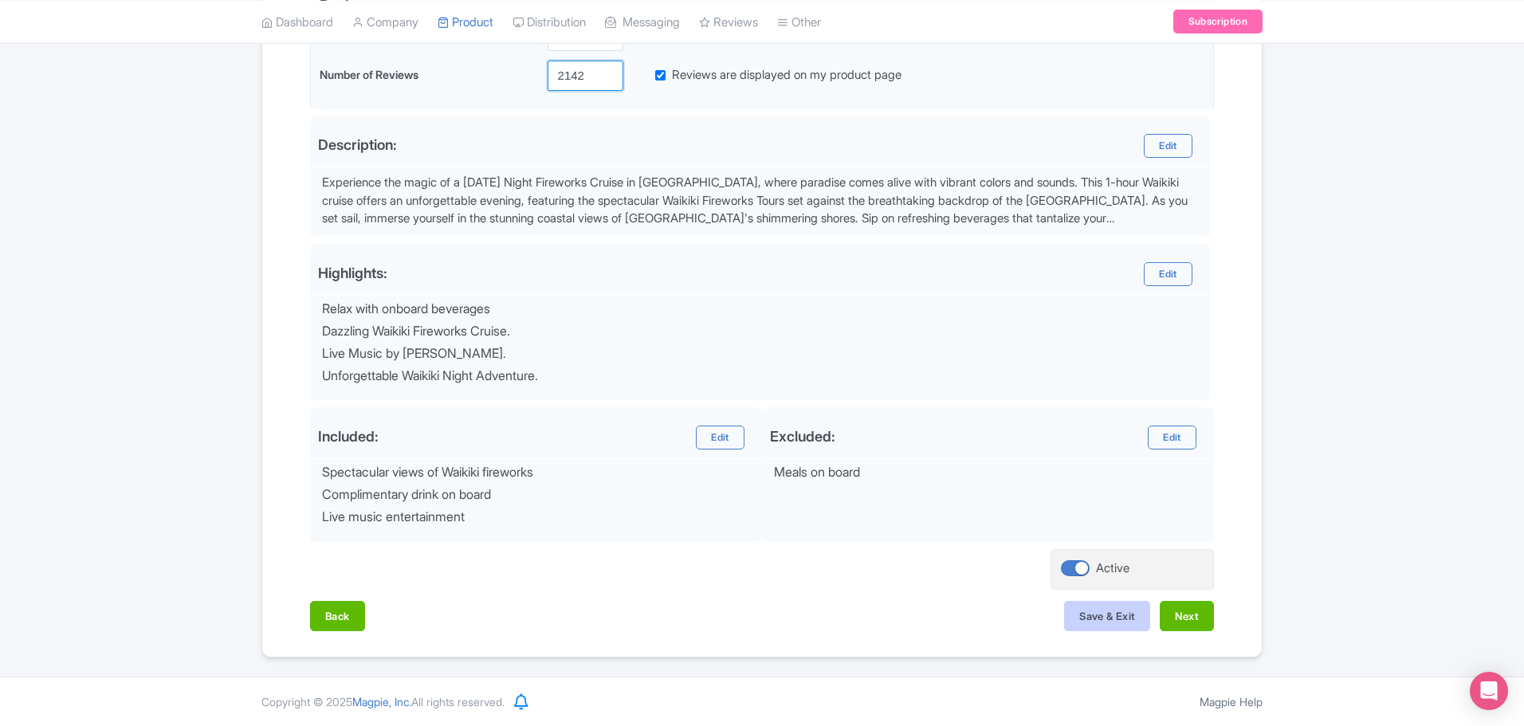
type input "2142"
click at [1110, 607] on button "Save & Exit" at bounding box center [1107, 616] width 86 height 30
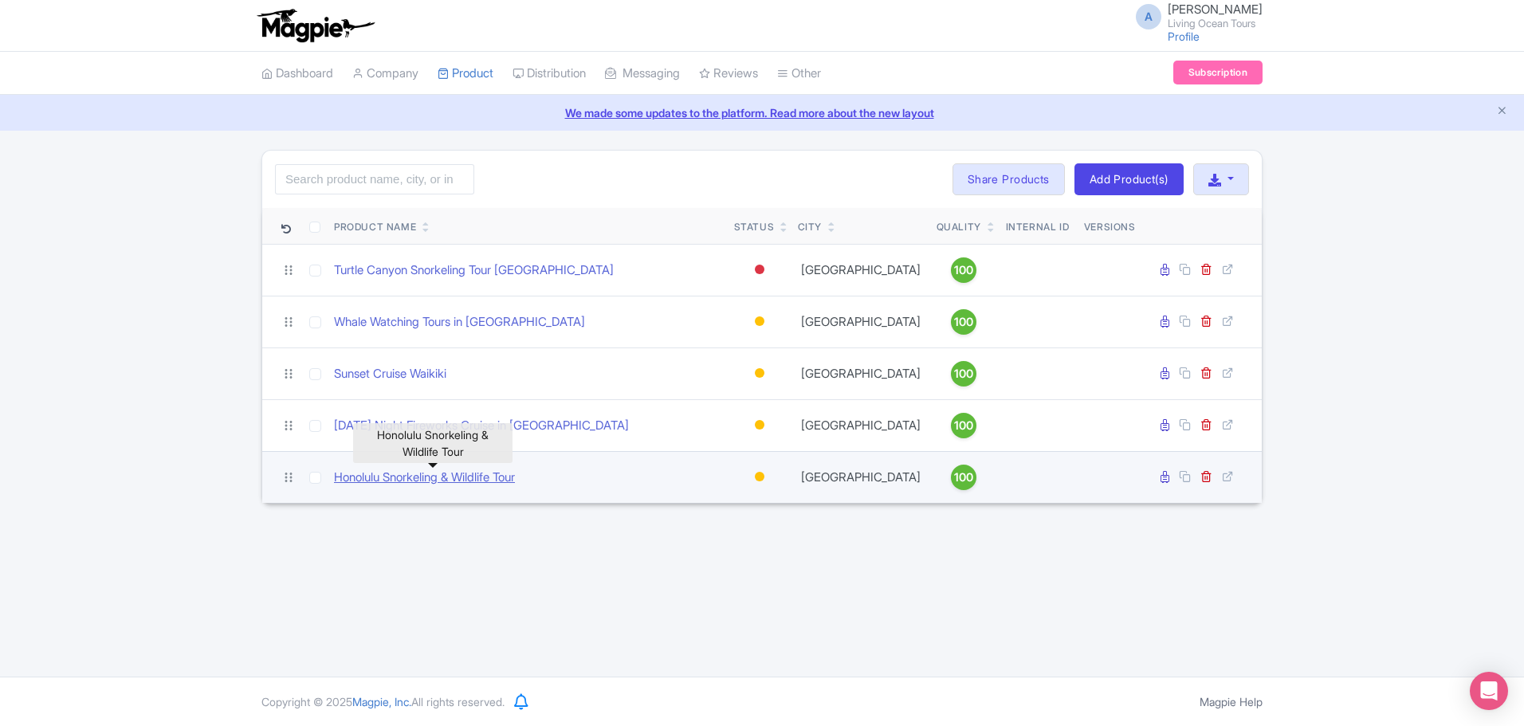
click at [508, 481] on link "Honolulu Snorkeling & Wildlife Tour" at bounding box center [424, 478] width 181 height 18
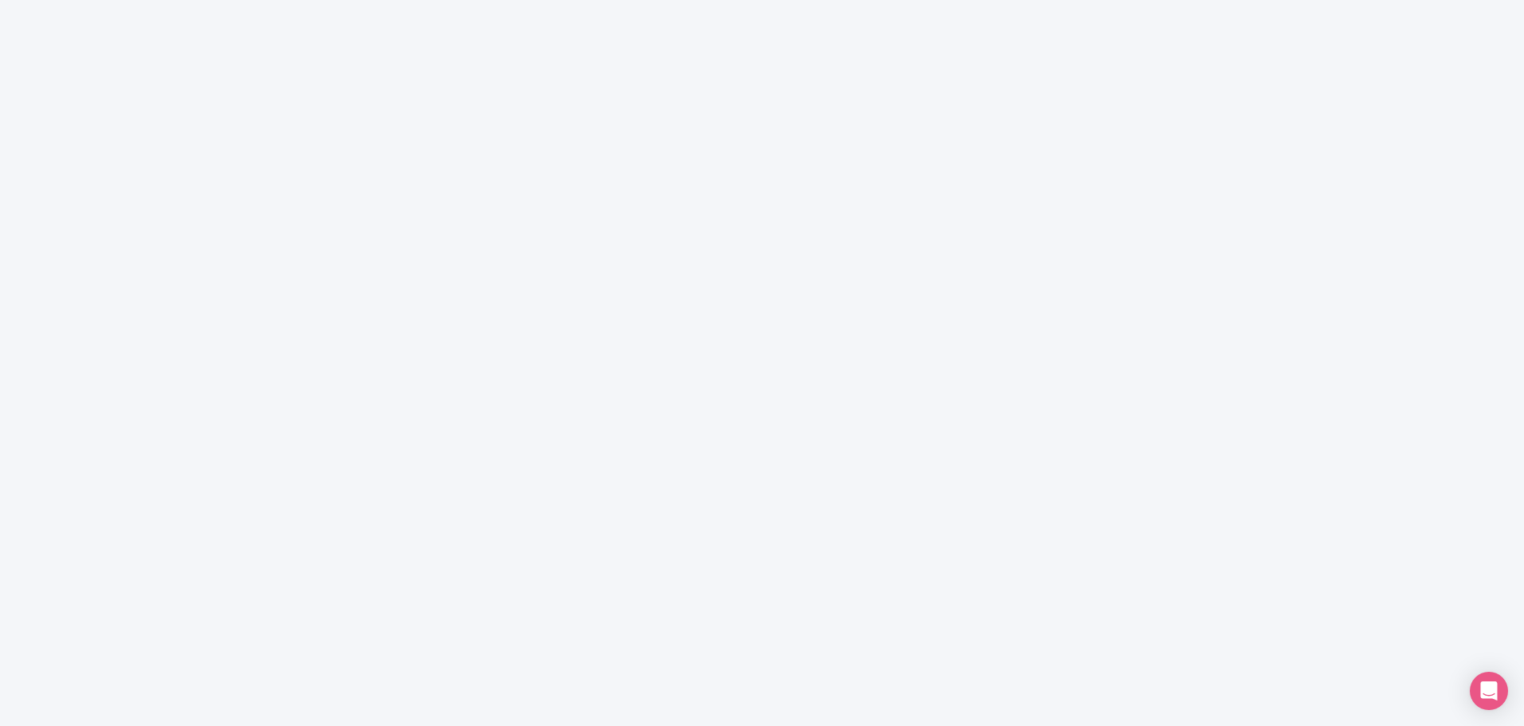
paste input "214"
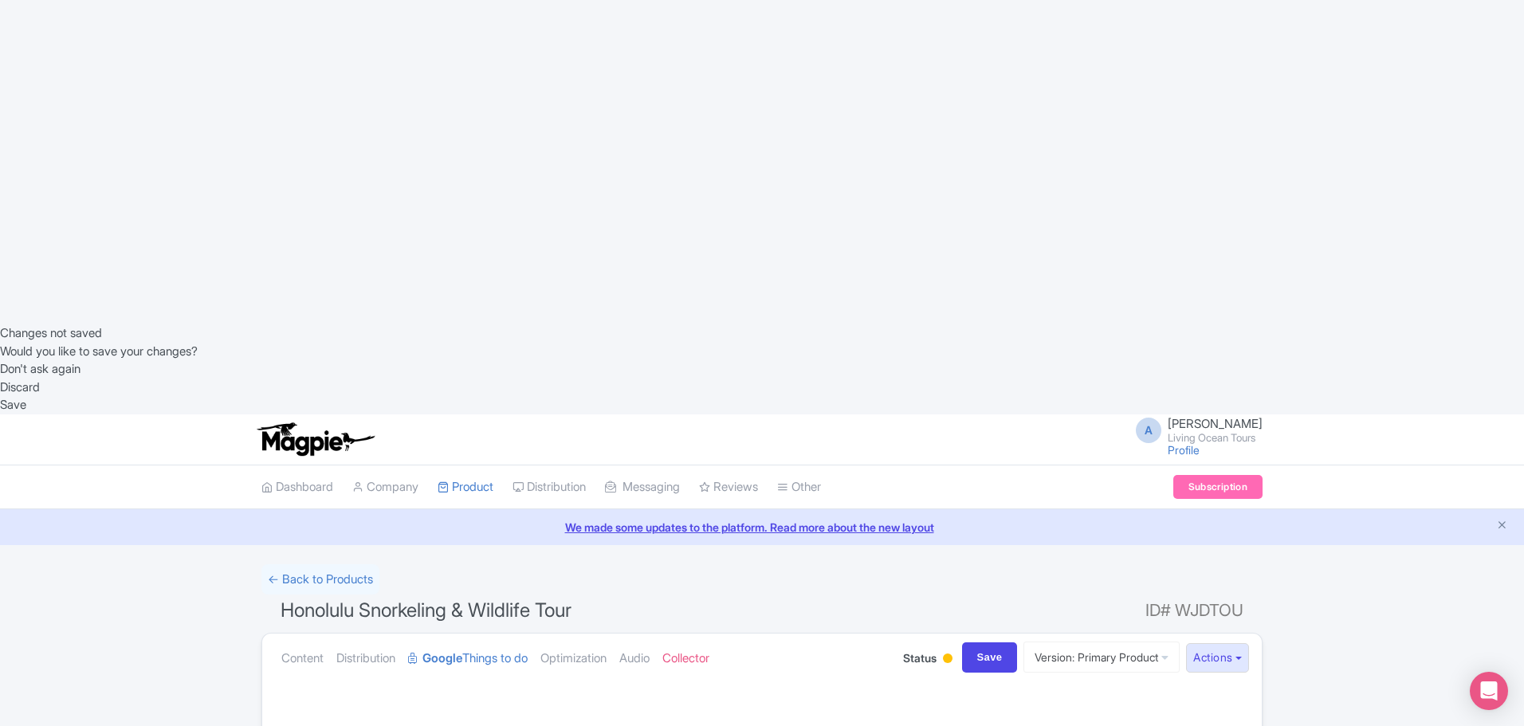
scroll to position [450, 0]
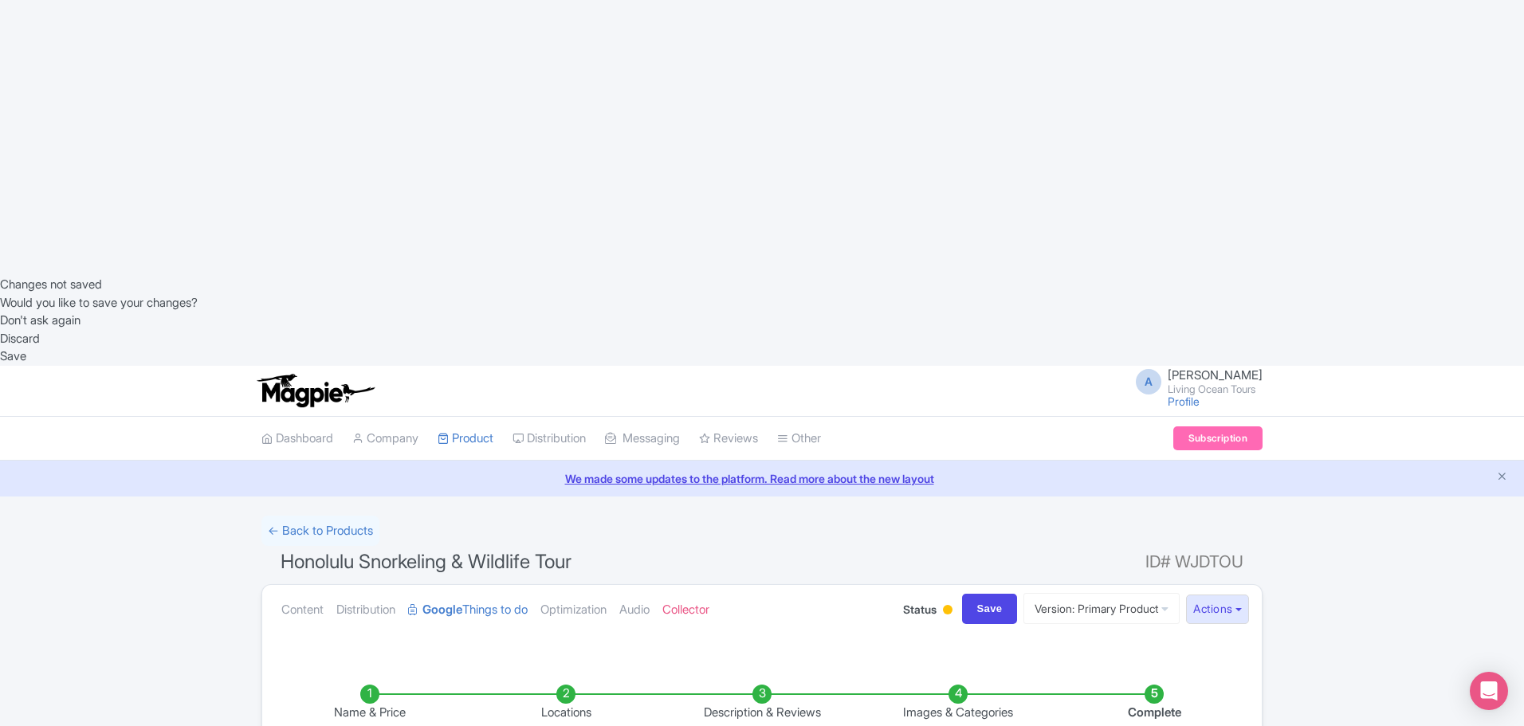
type input "2142"
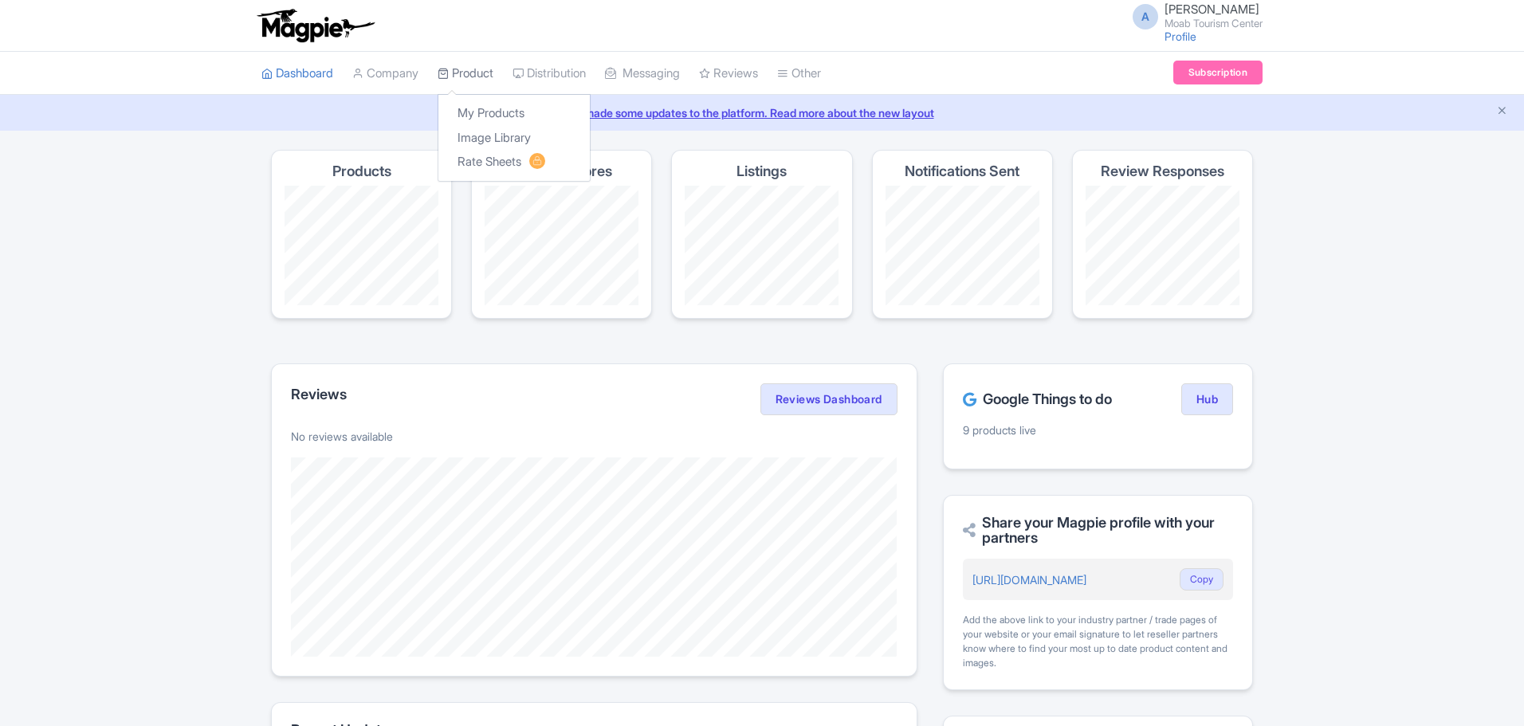
click at [481, 78] on link "Product" at bounding box center [465, 74] width 56 height 44
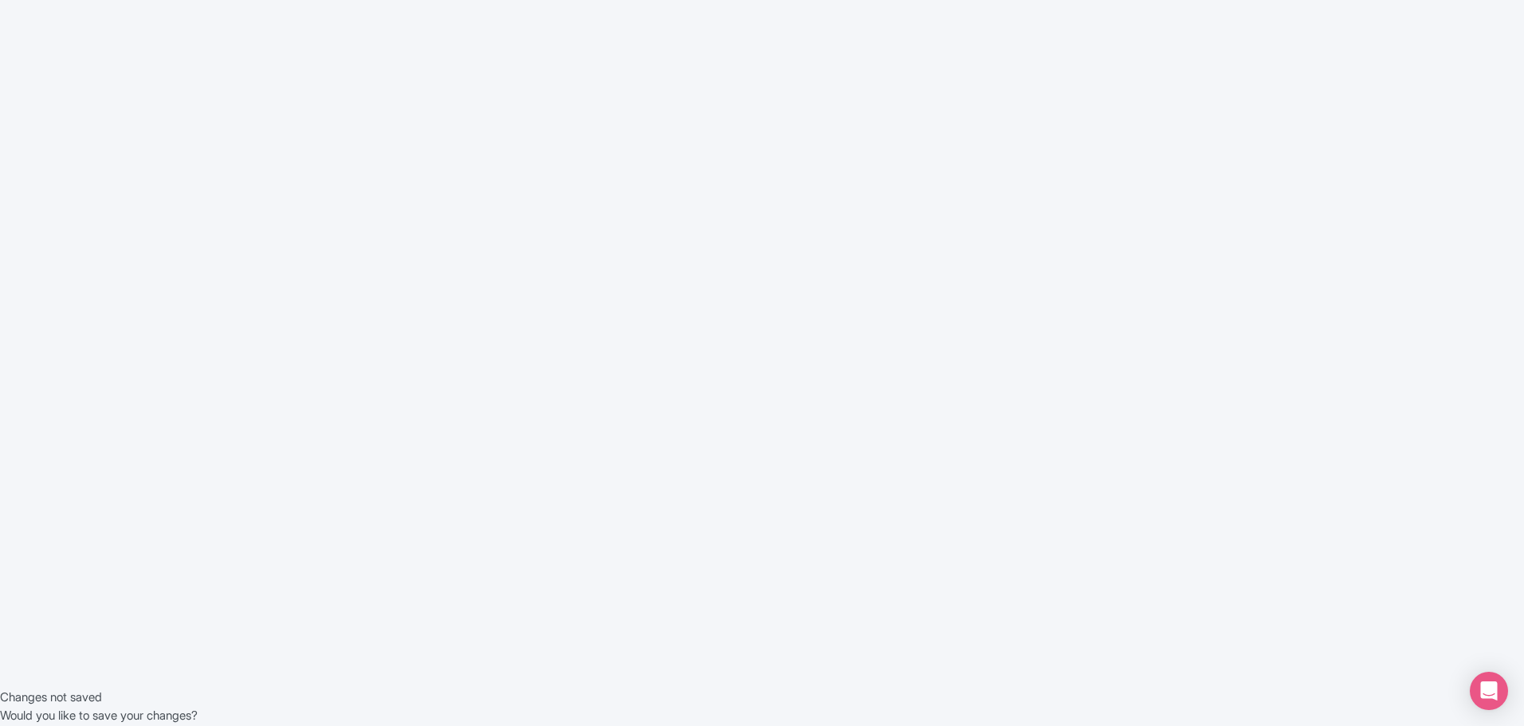
scroll to position [53, 0]
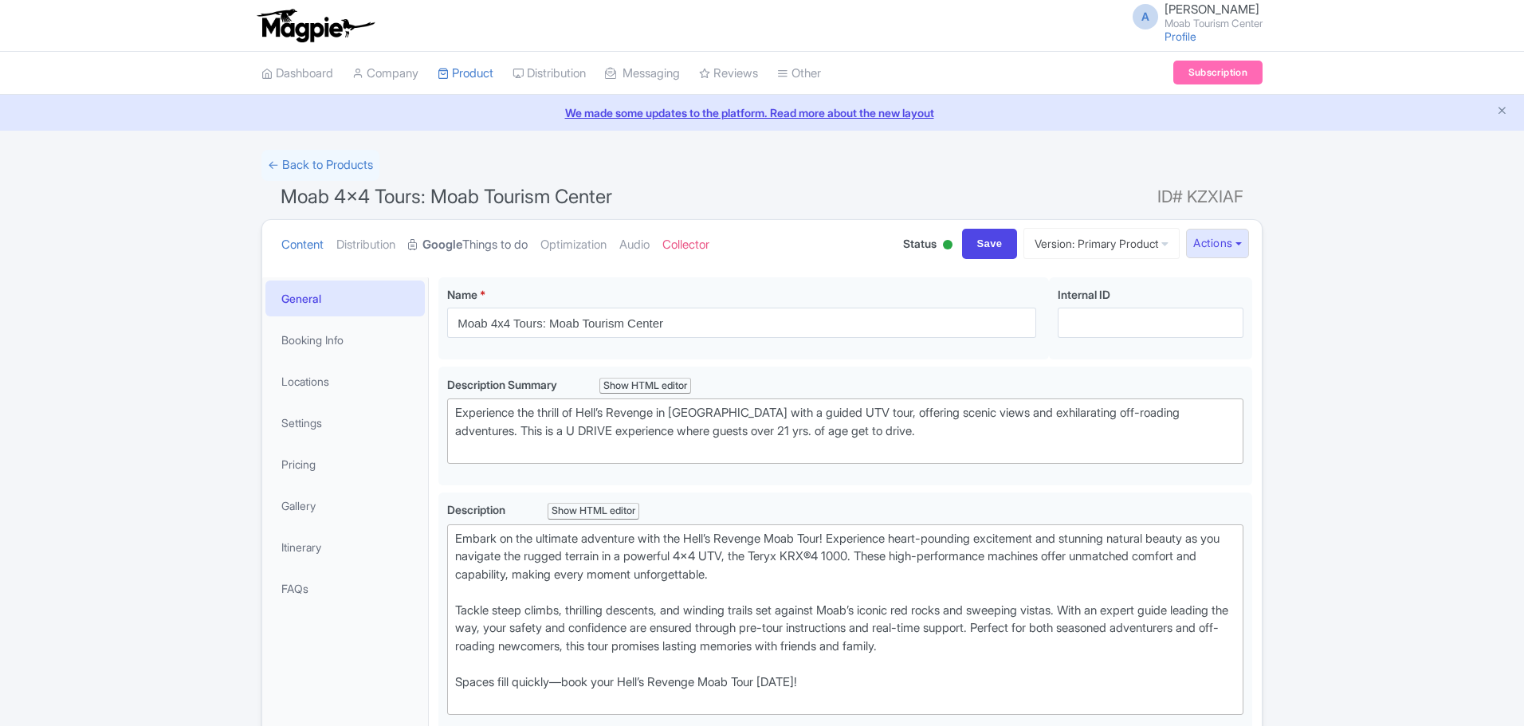
click at [508, 244] on link "Google Things to do" at bounding box center [468, 245] width 120 height 50
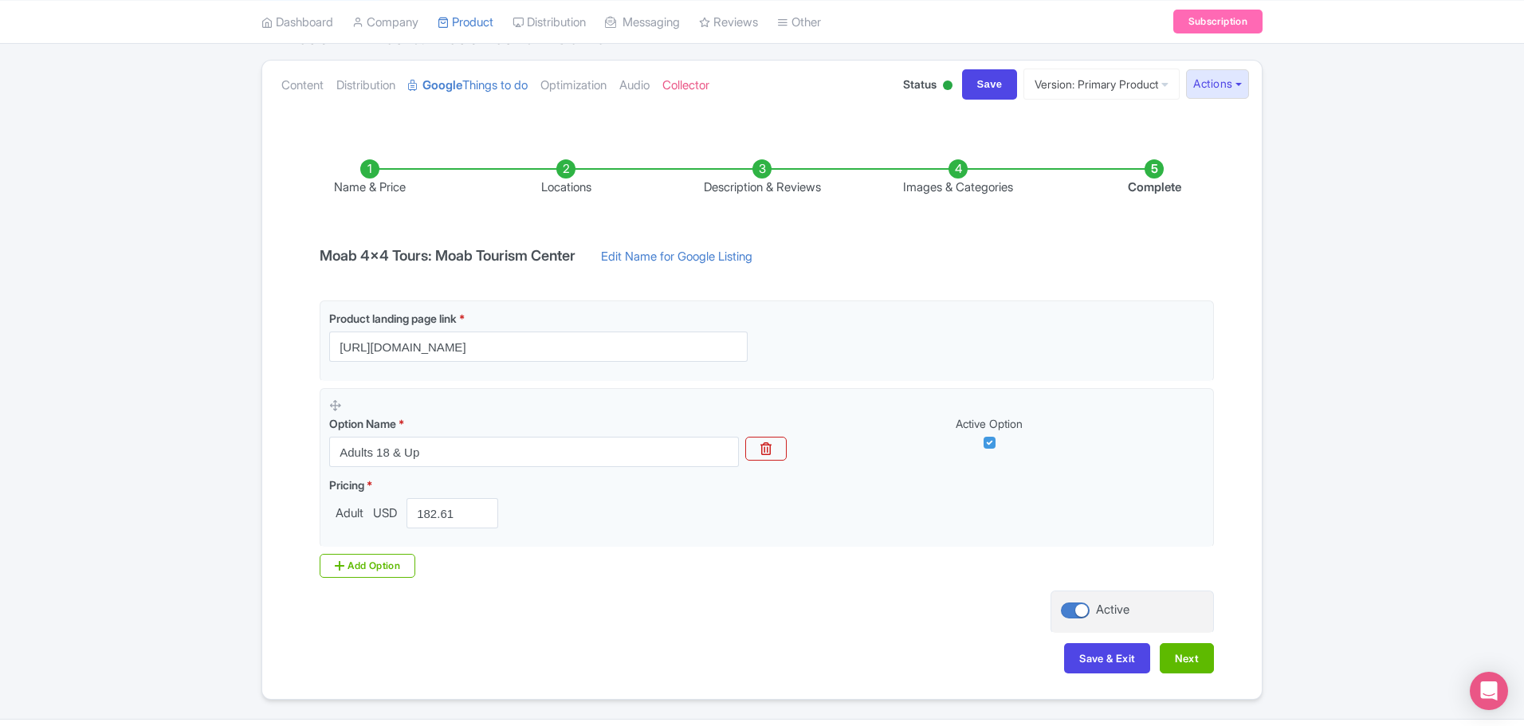
scroll to position [202, 0]
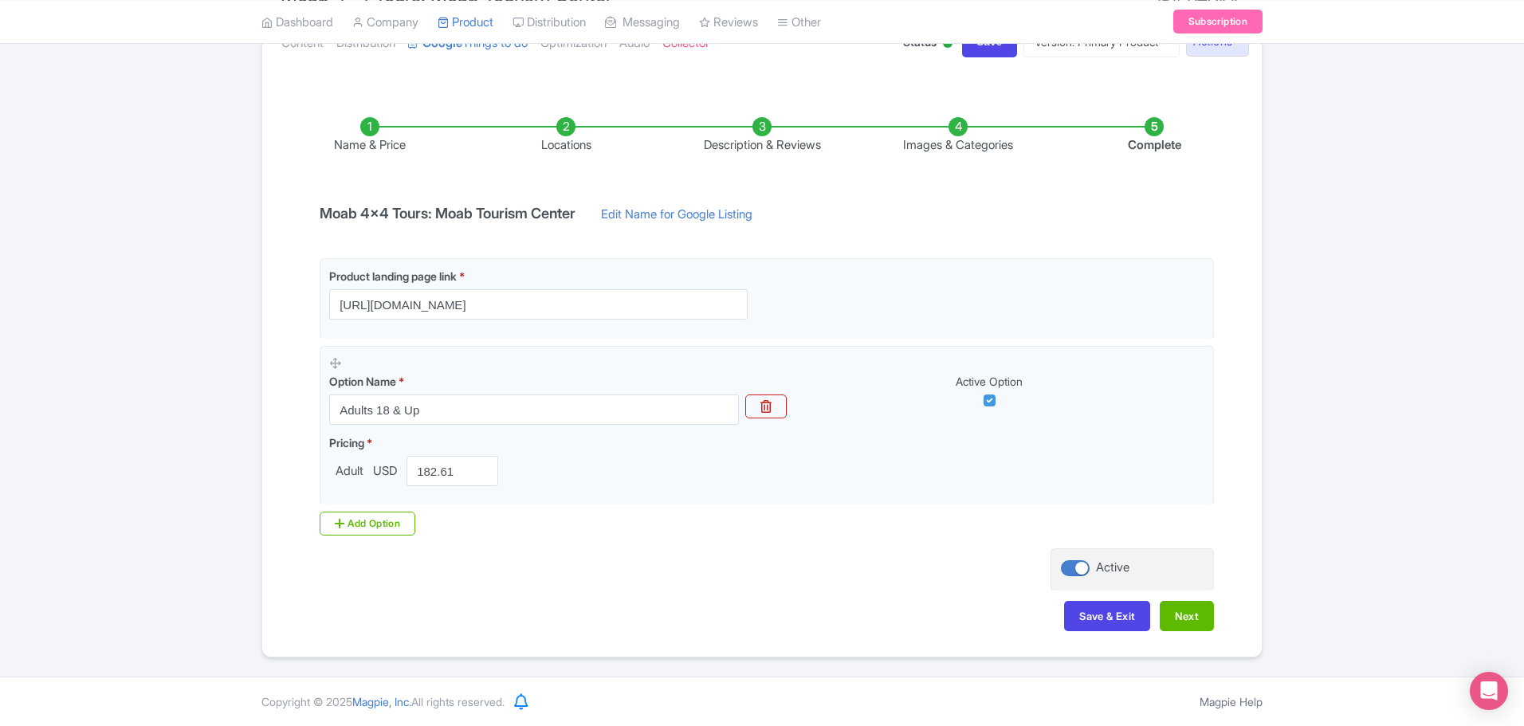
click at [757, 129] on li "Description & Reviews" at bounding box center [762, 135] width 196 height 37
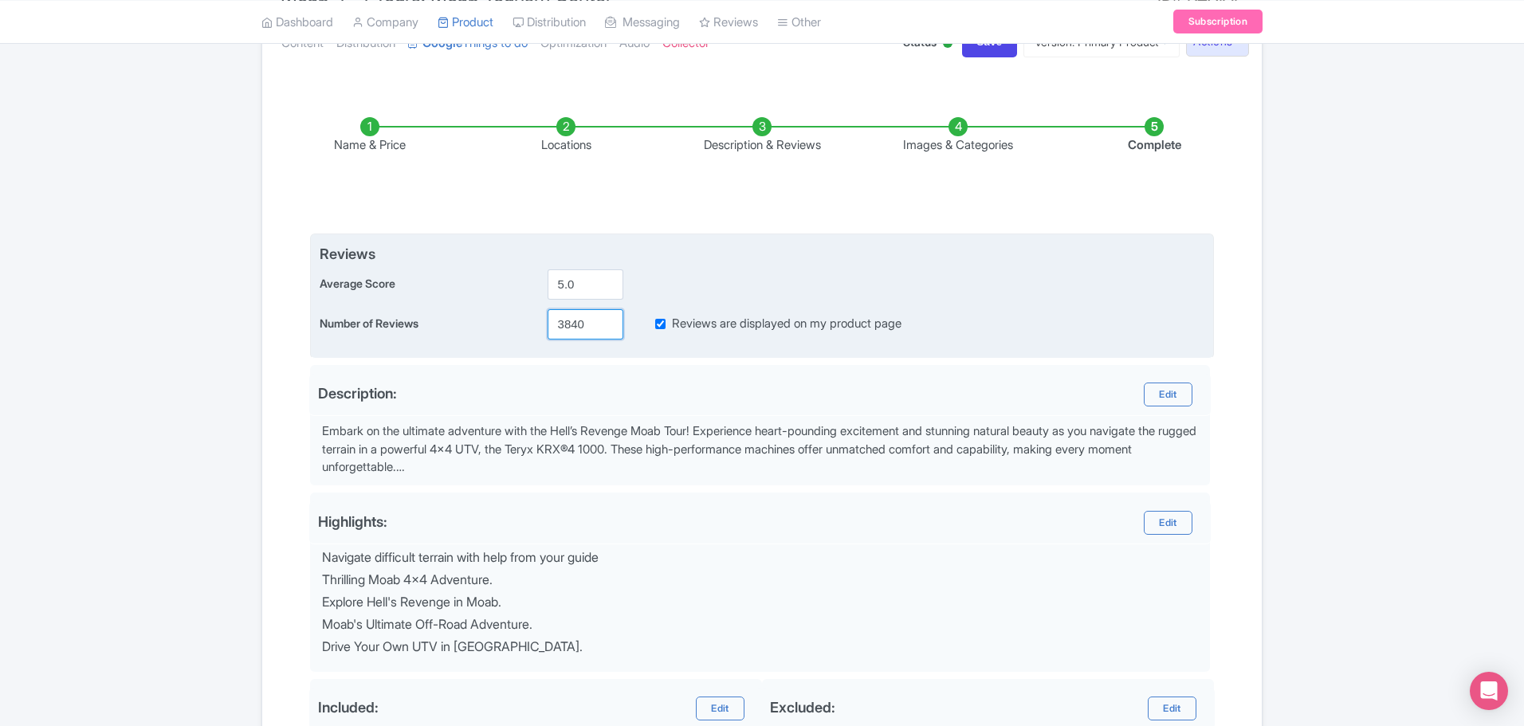
click at [560, 320] on input "3840" at bounding box center [585, 324] width 76 height 30
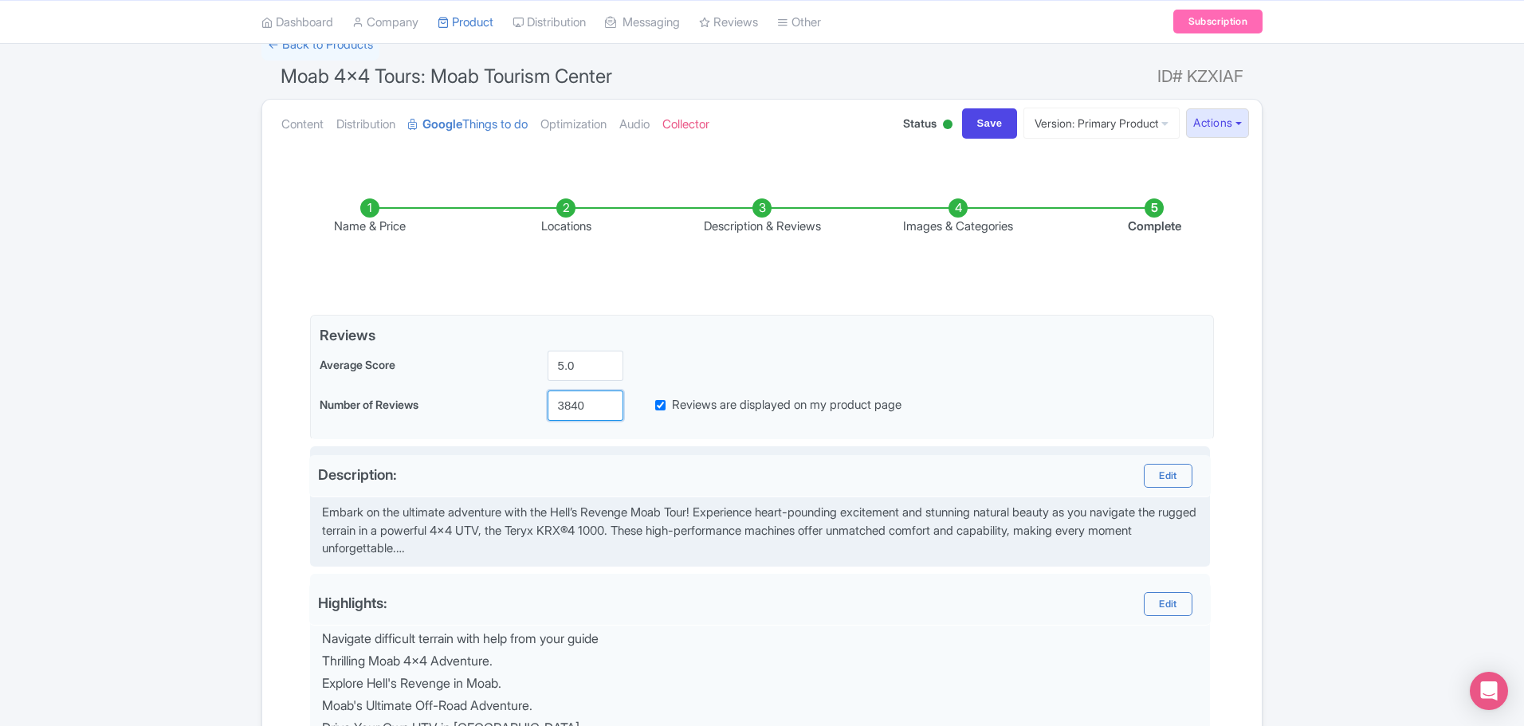
scroll to position [42, 0]
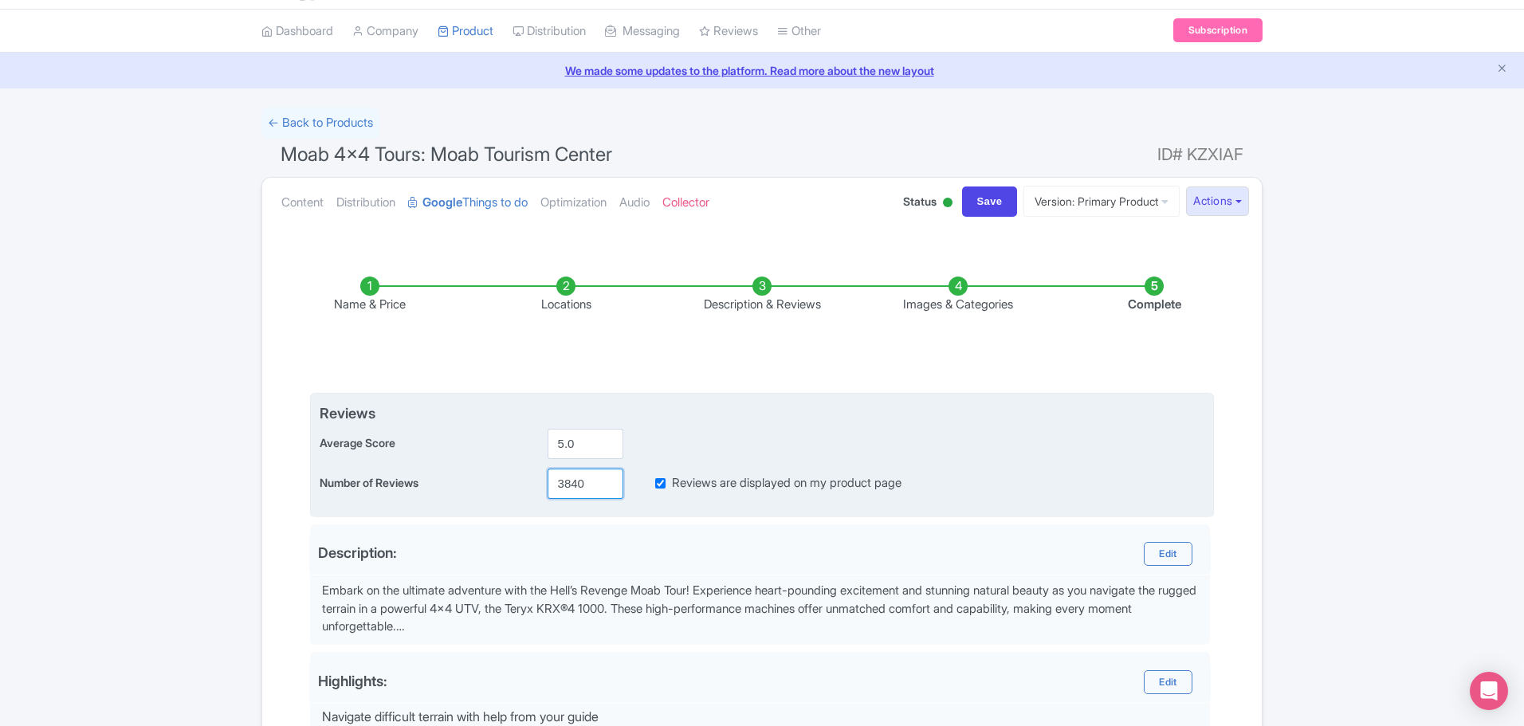
paste input "4556"
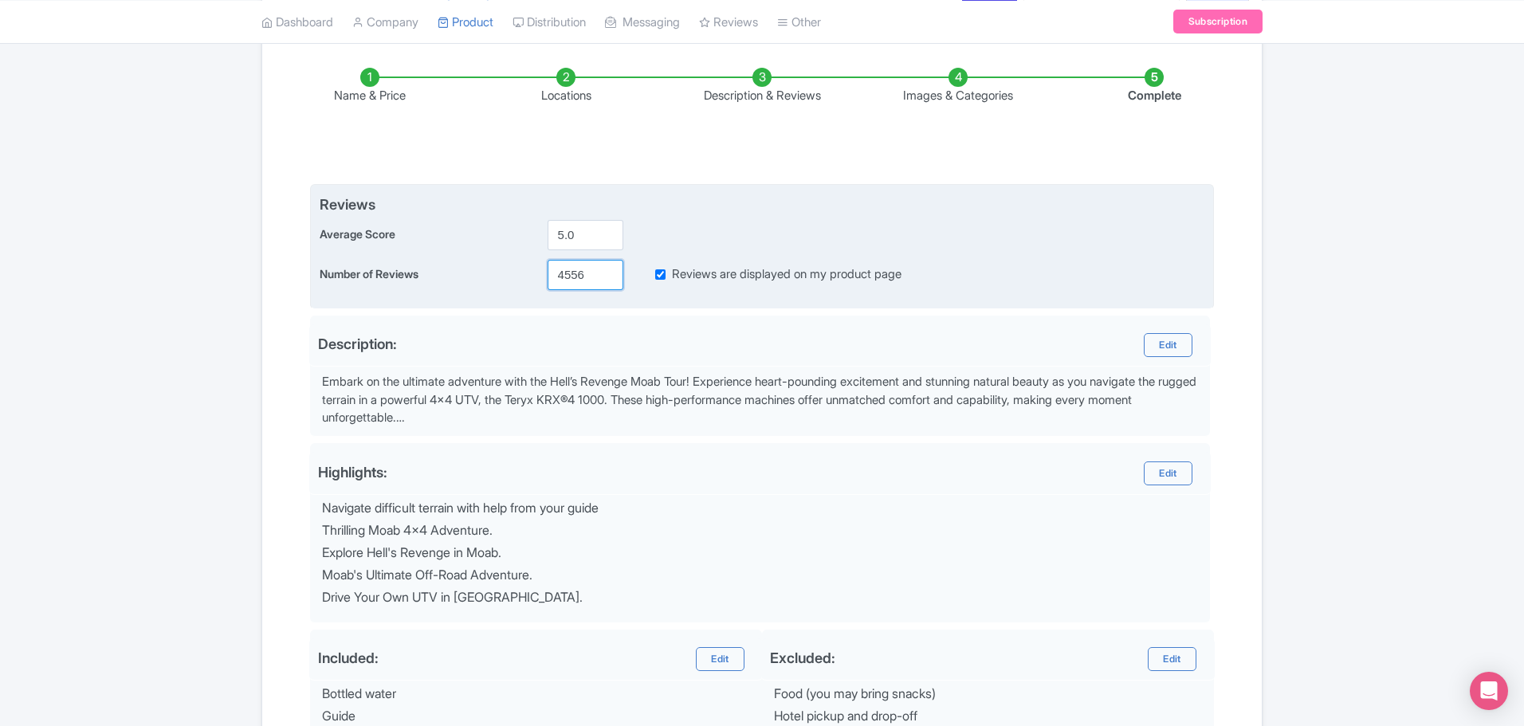
scroll to position [473, 0]
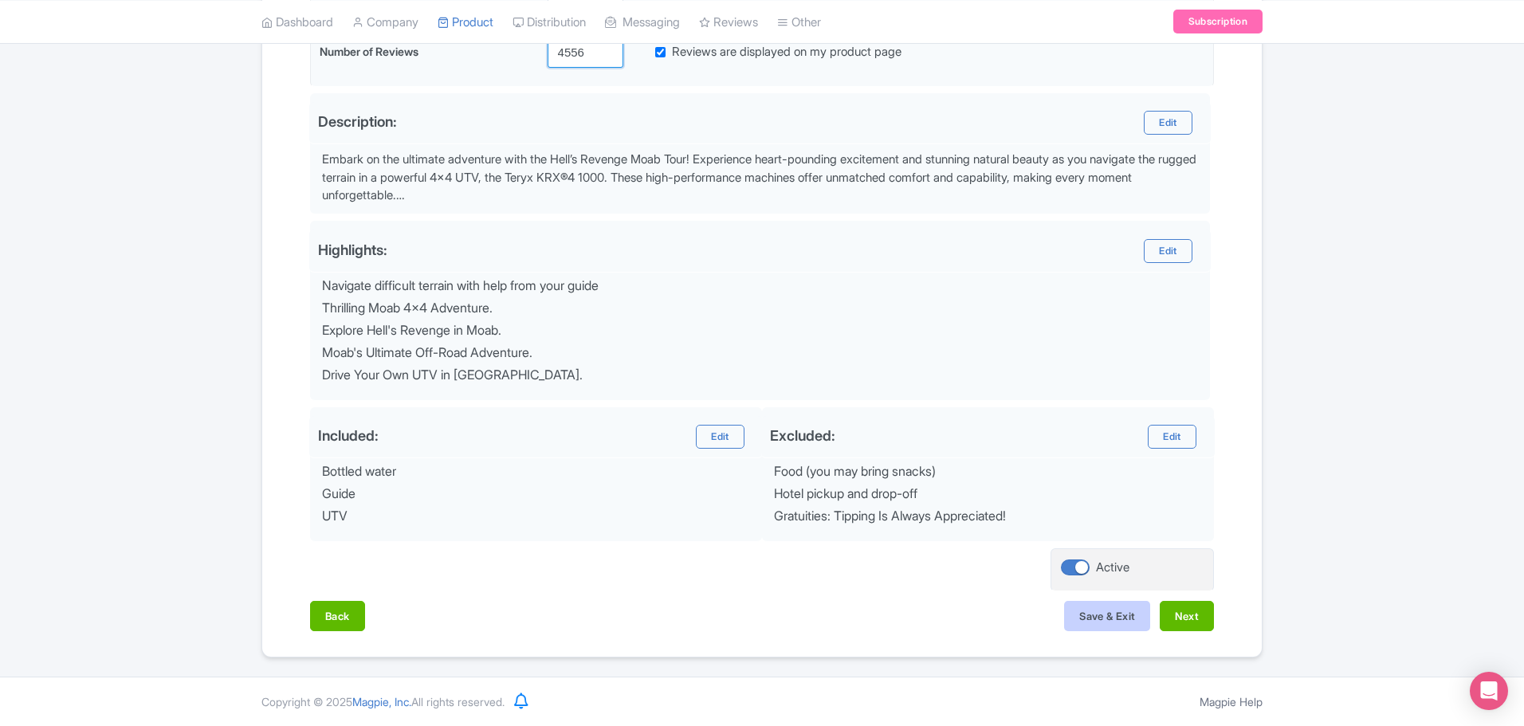
type input "4556"
click at [1097, 618] on button "Save & Exit" at bounding box center [1107, 616] width 86 height 30
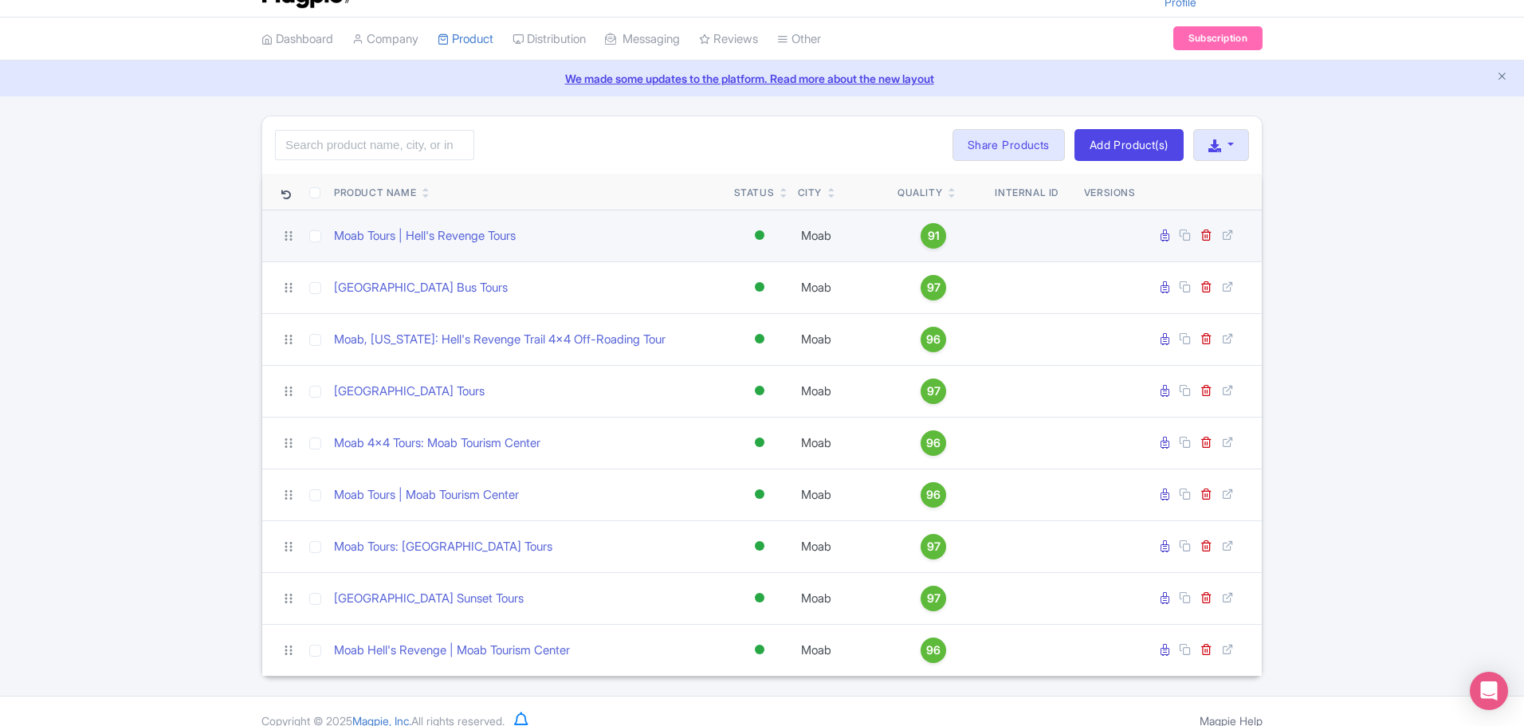
scroll to position [53, 0]
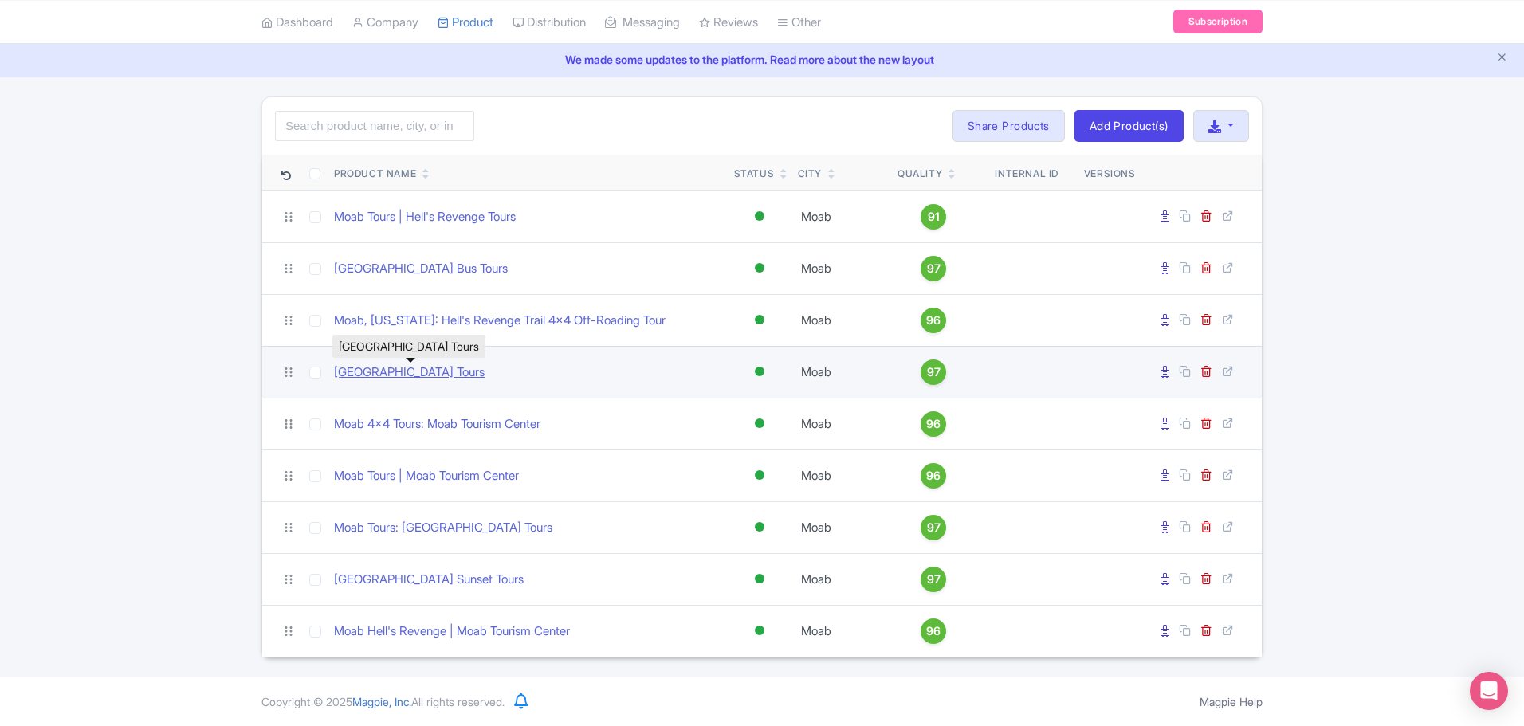
click at [413, 375] on link "[GEOGRAPHIC_DATA] Tours" at bounding box center [409, 372] width 151 height 18
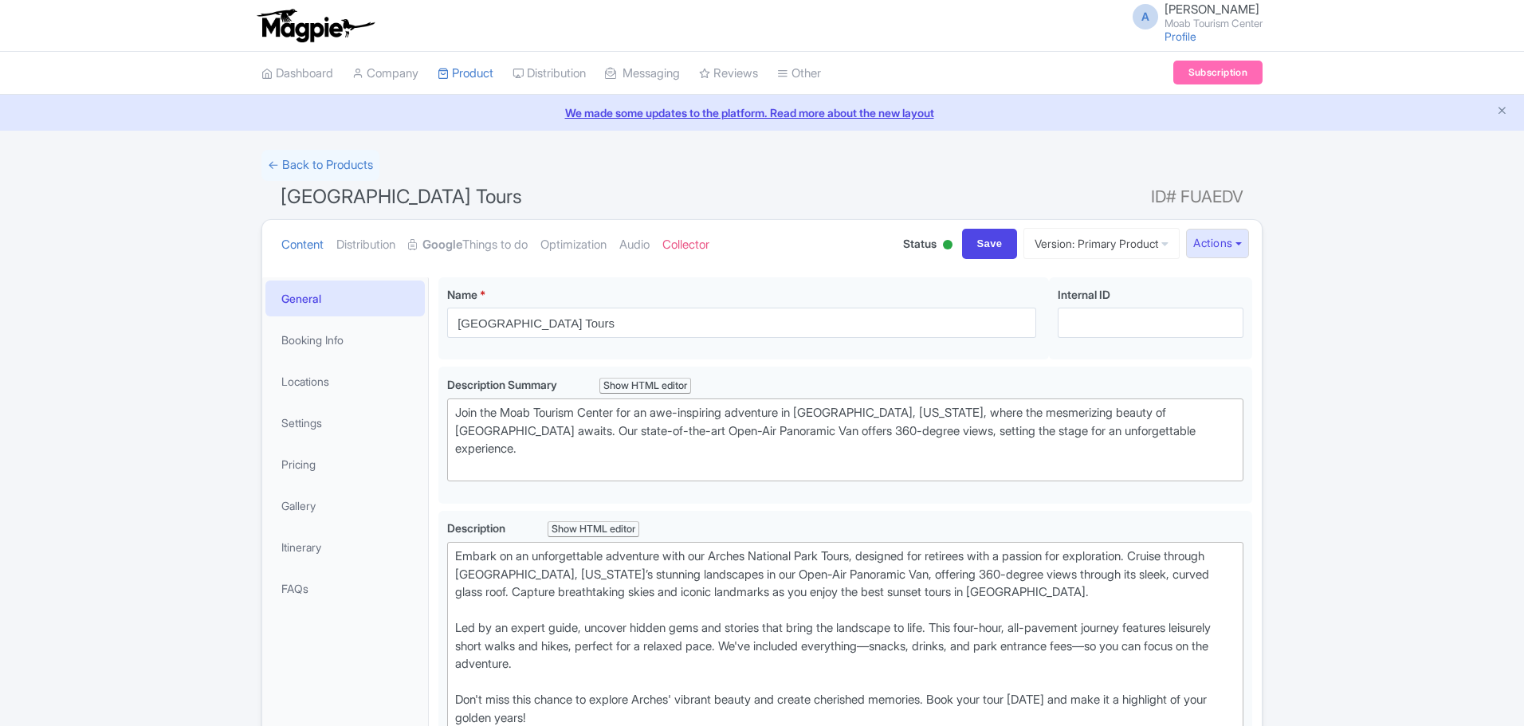
click at [497, 252] on link "Google Things to do" at bounding box center [468, 245] width 120 height 50
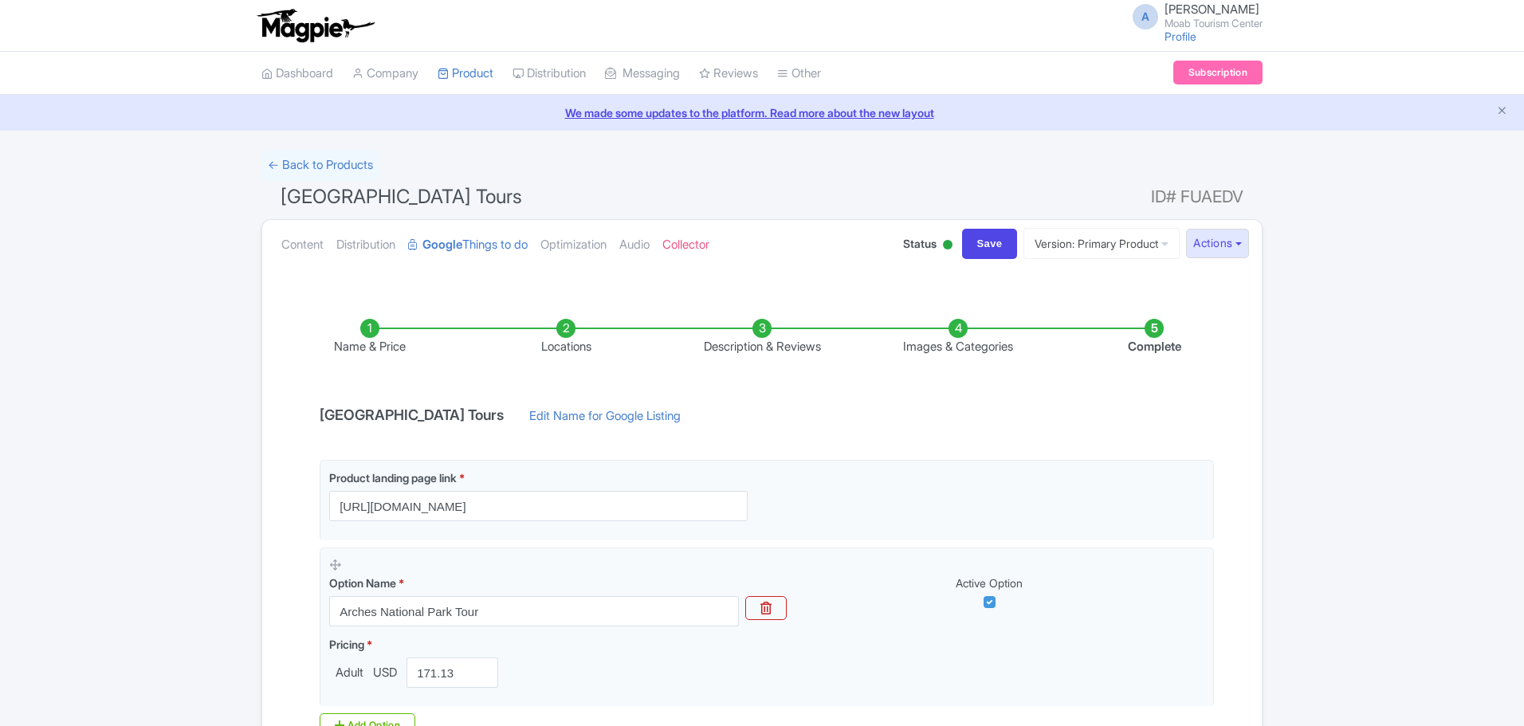
scroll to position [159, 0]
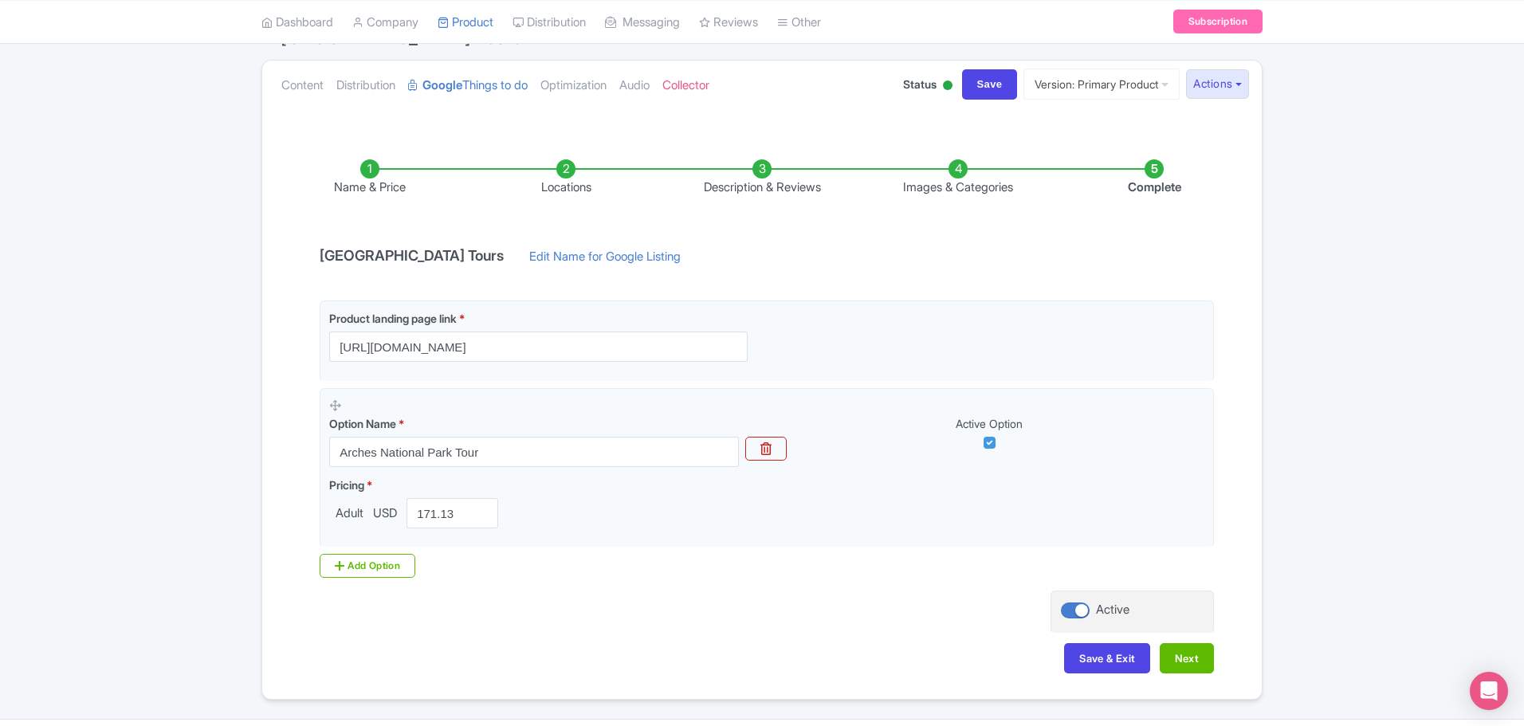
click at [764, 170] on li "Description & Reviews" at bounding box center [762, 177] width 196 height 37
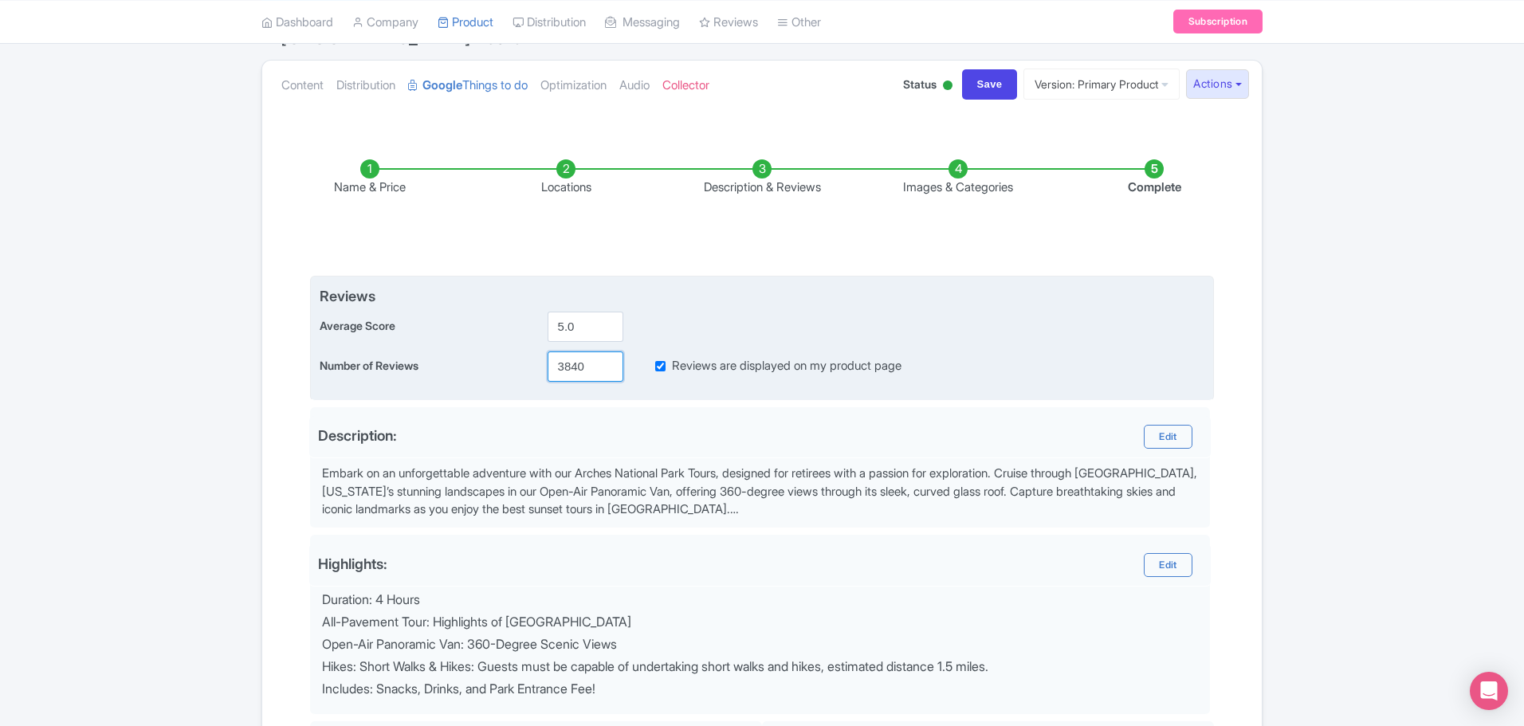
click at [556, 367] on input "3840" at bounding box center [585, 366] width 76 height 30
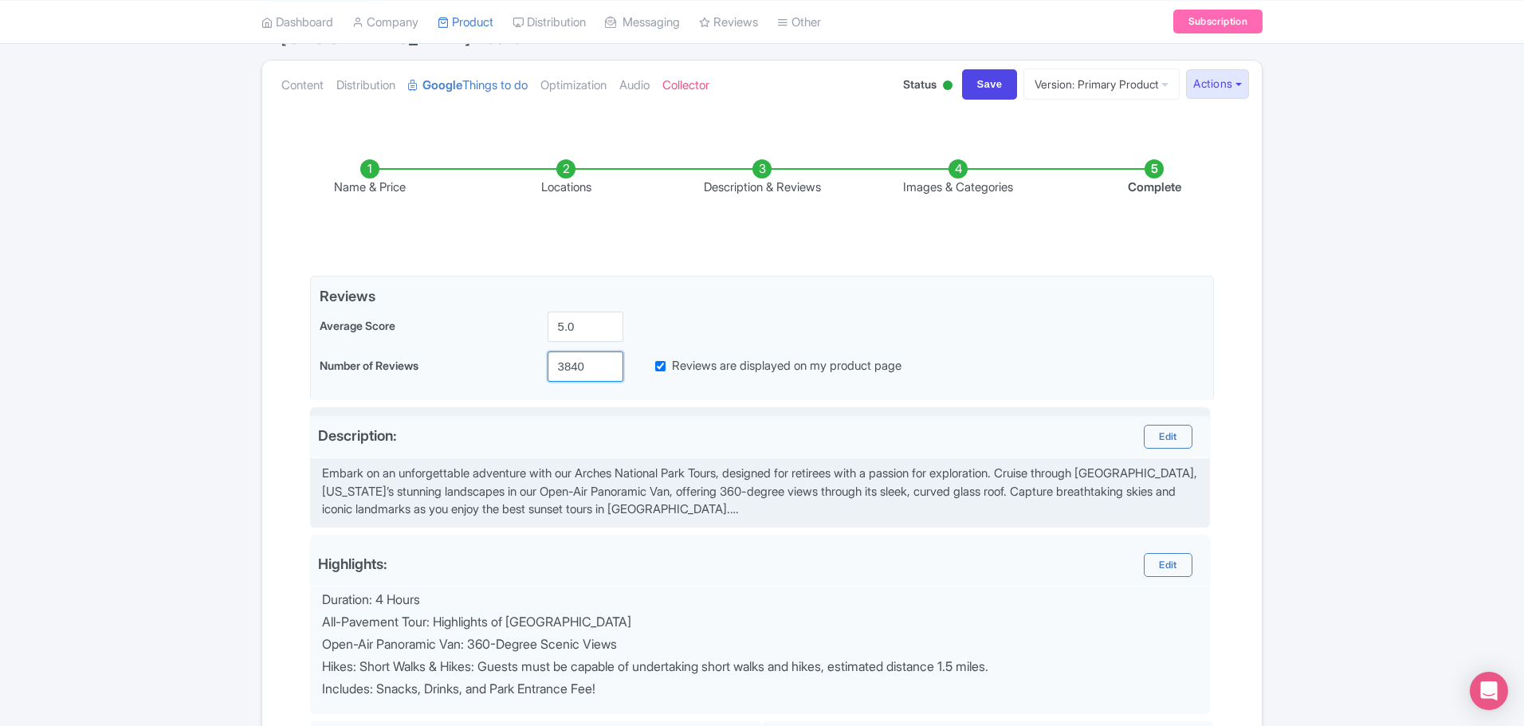
paste input "4556"
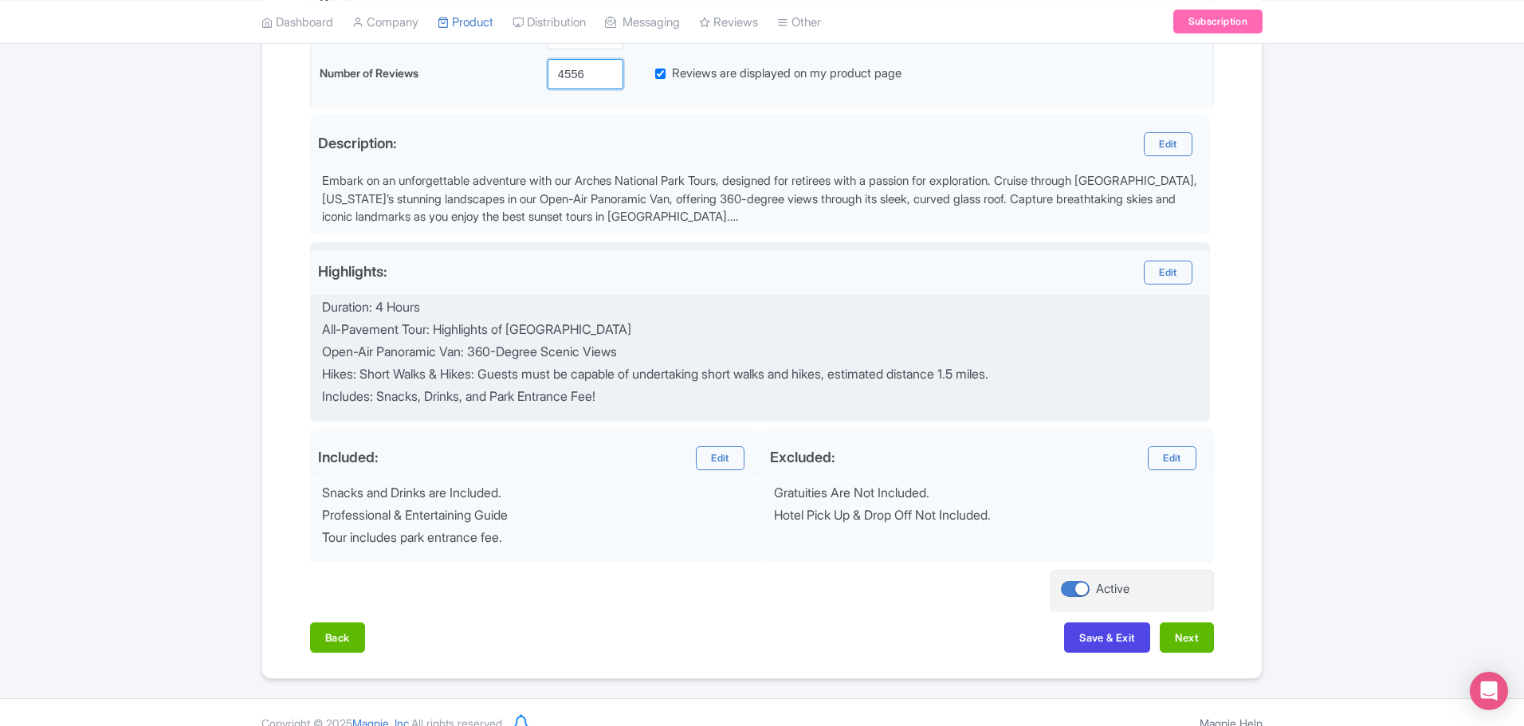
scroll to position [473, 0]
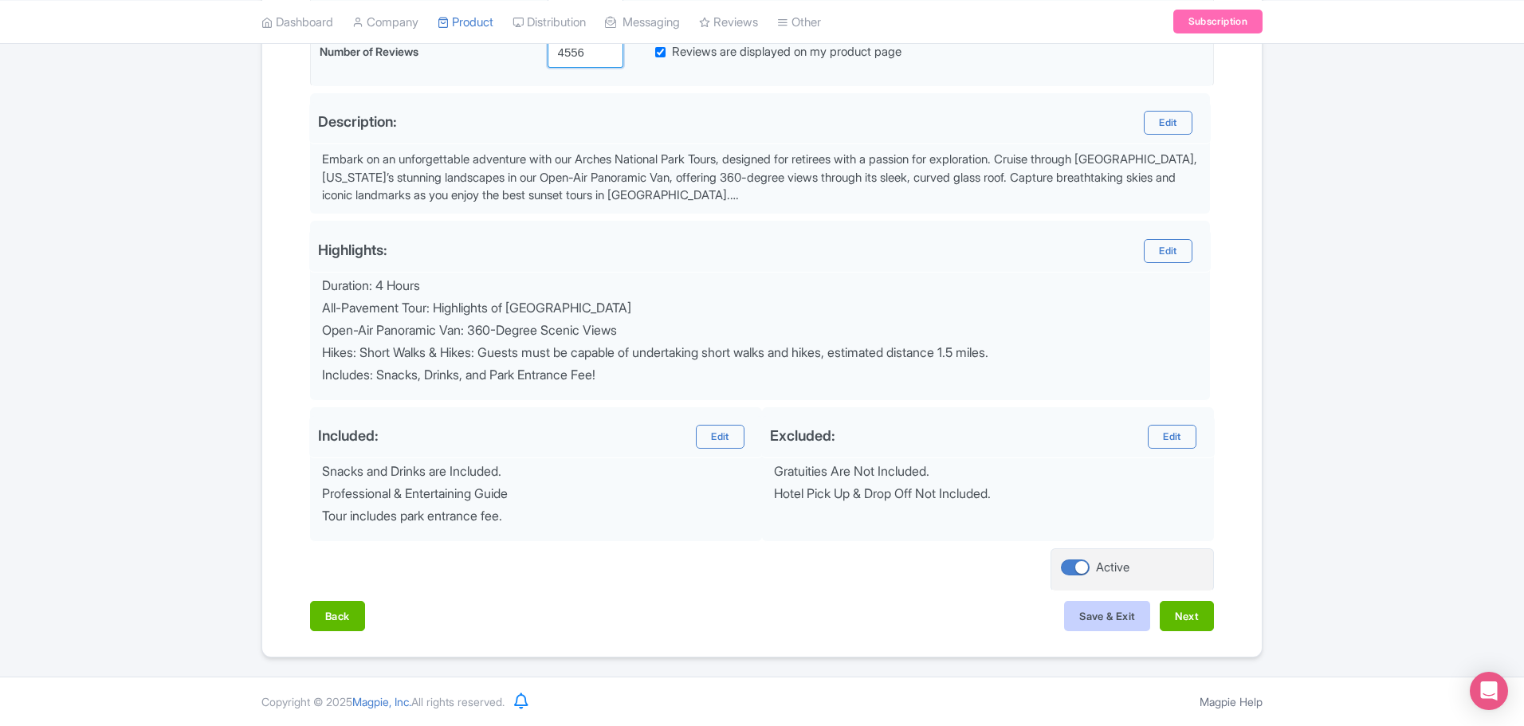
type input "4556"
click at [1123, 618] on button "Save & Exit" at bounding box center [1107, 616] width 86 height 30
